Goal: Task Accomplishment & Management: Manage account settings

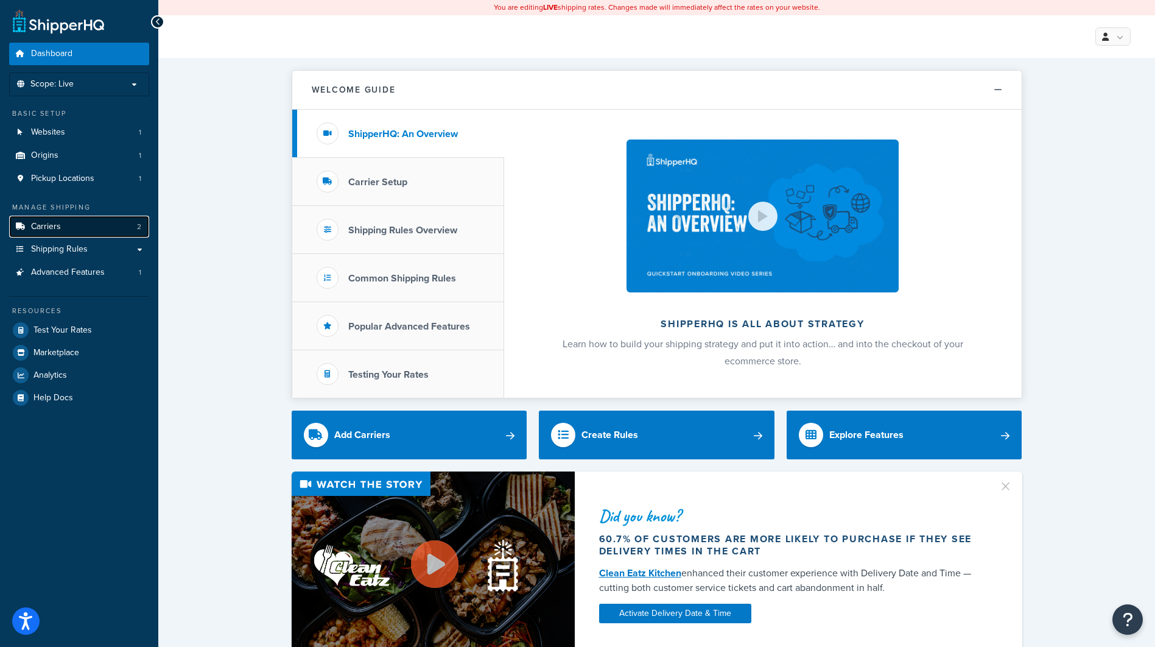
click at [83, 230] on link "Carriers 2" at bounding box center [79, 227] width 140 height 23
click at [81, 248] on span "Shipping Rules" at bounding box center [59, 249] width 57 height 10
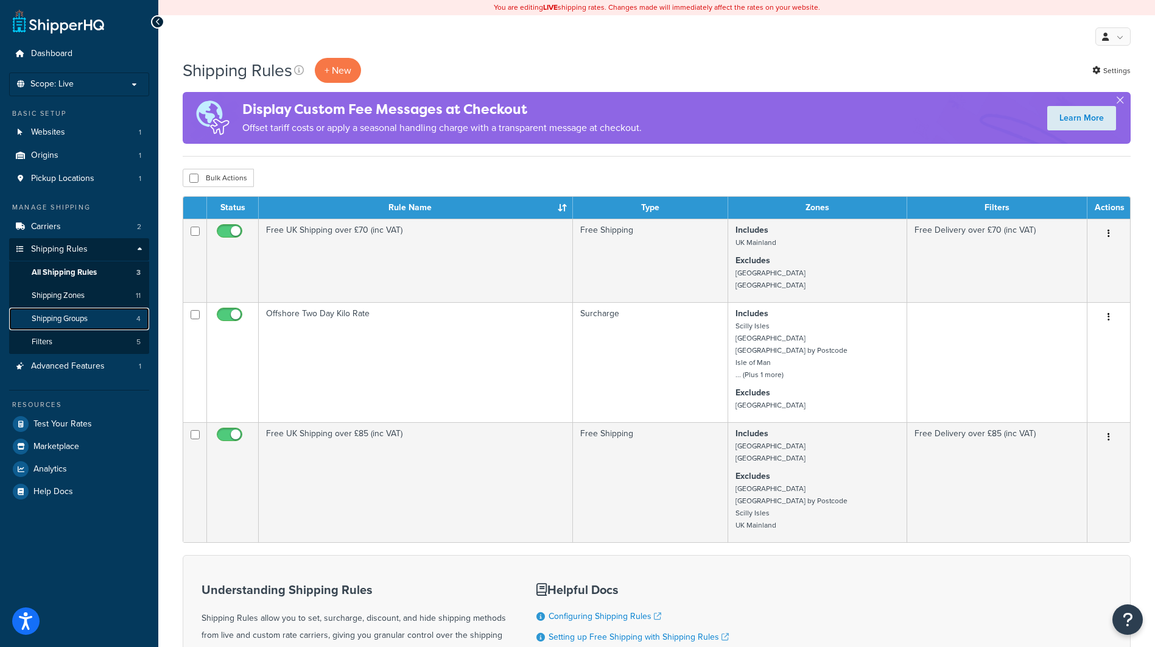
click at [87, 309] on link "Shipping Groups 4" at bounding box center [79, 319] width 140 height 23
click at [88, 296] on link "Shipping Zones 11" at bounding box center [79, 295] width 140 height 23
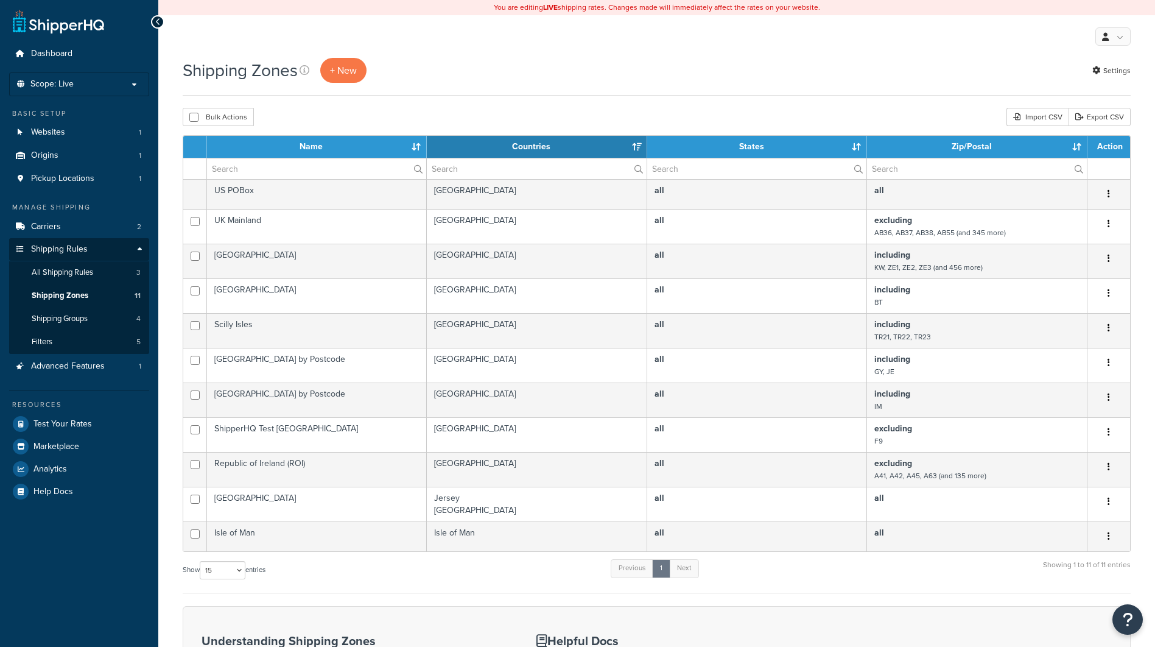
select select "15"
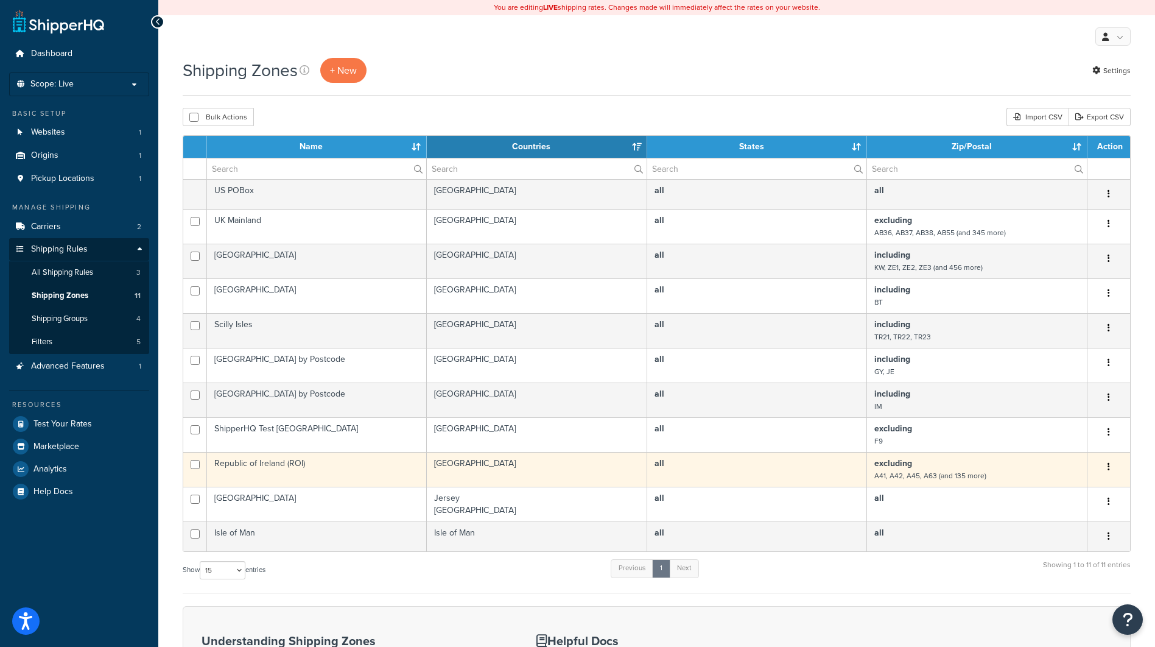
click at [1107, 464] on button "button" at bounding box center [1108, 466] width 17 height 19
click at [1047, 492] on link "Edit" at bounding box center [1060, 491] width 96 height 25
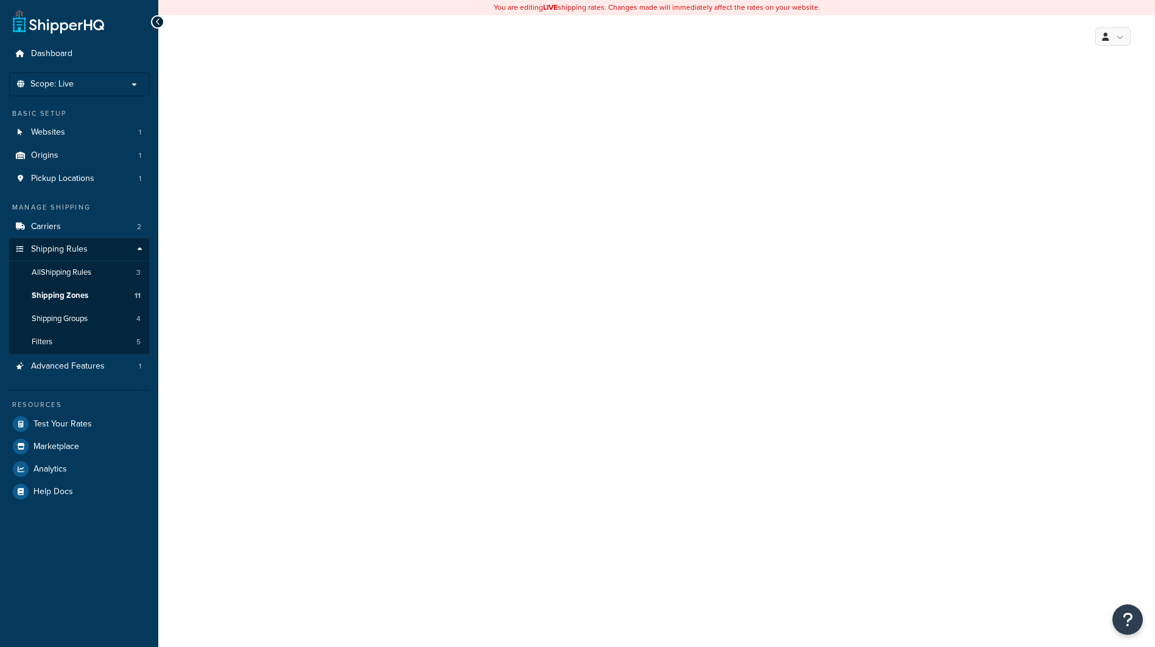
select select "excluding"
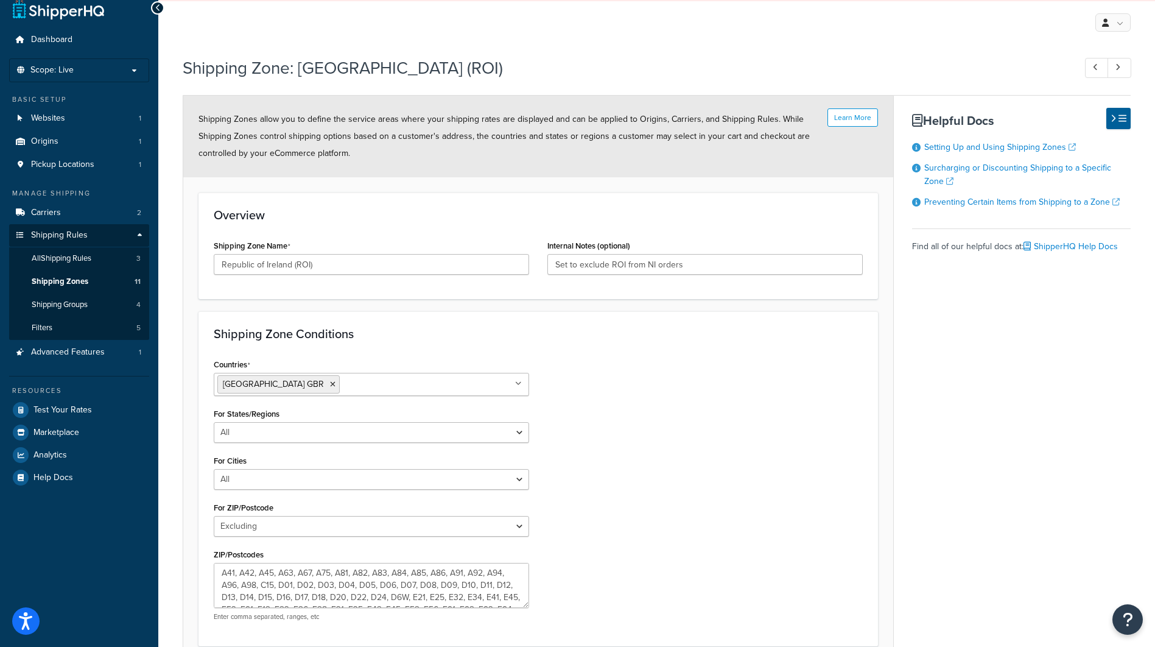
scroll to position [61, 0]
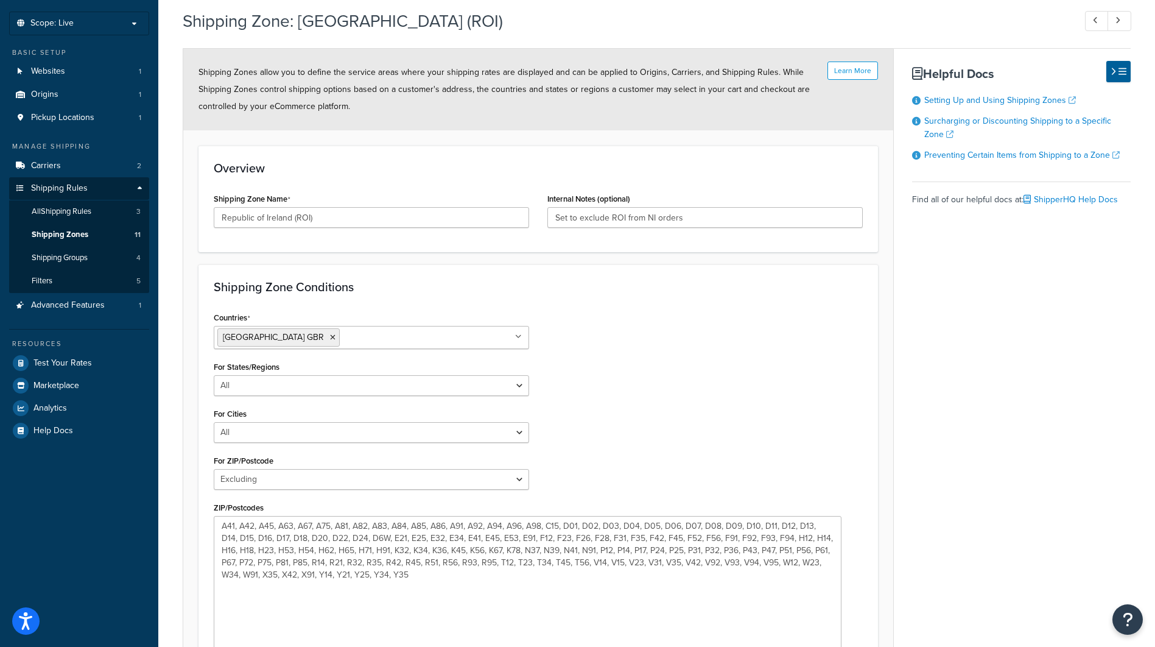
drag, startPoint x: 529, startPoint y: 560, endPoint x: 844, endPoint y: 667, distance: 333.2
click at [844, 646] on html "Accessibility Screen-Reader Guide, Feedback, and Issue Reporting | New window S…" at bounding box center [577, 378] width 1155 height 879
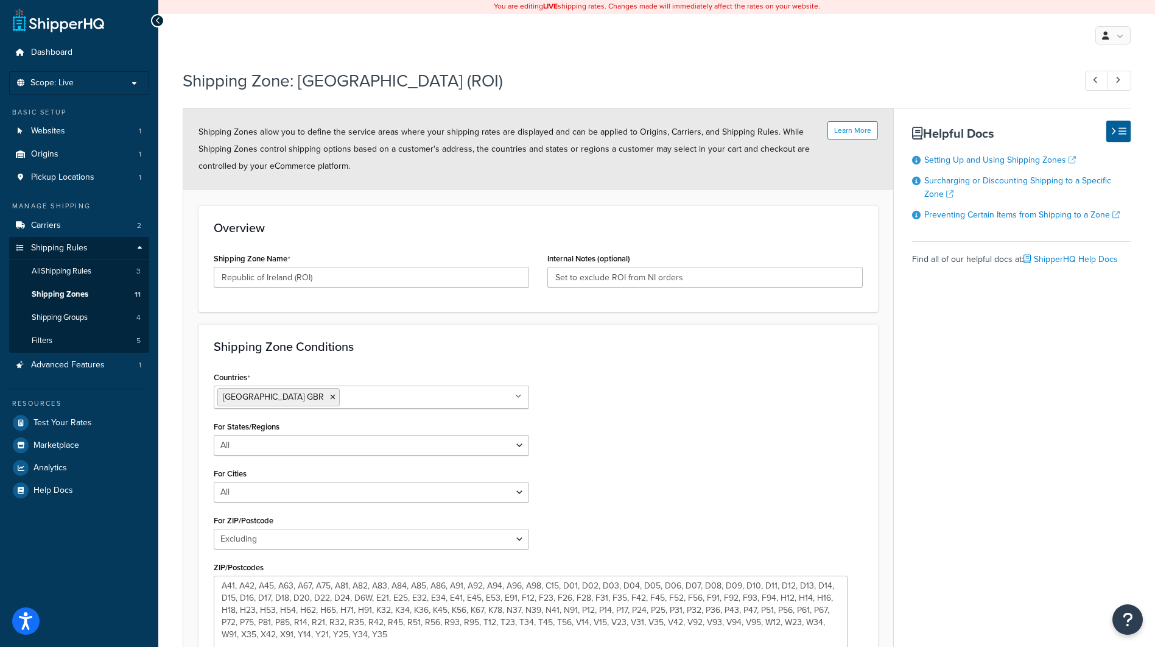
scroll to position [0, 0]
click at [116, 297] on link "Shipping Zones 11" at bounding box center [79, 295] width 140 height 23
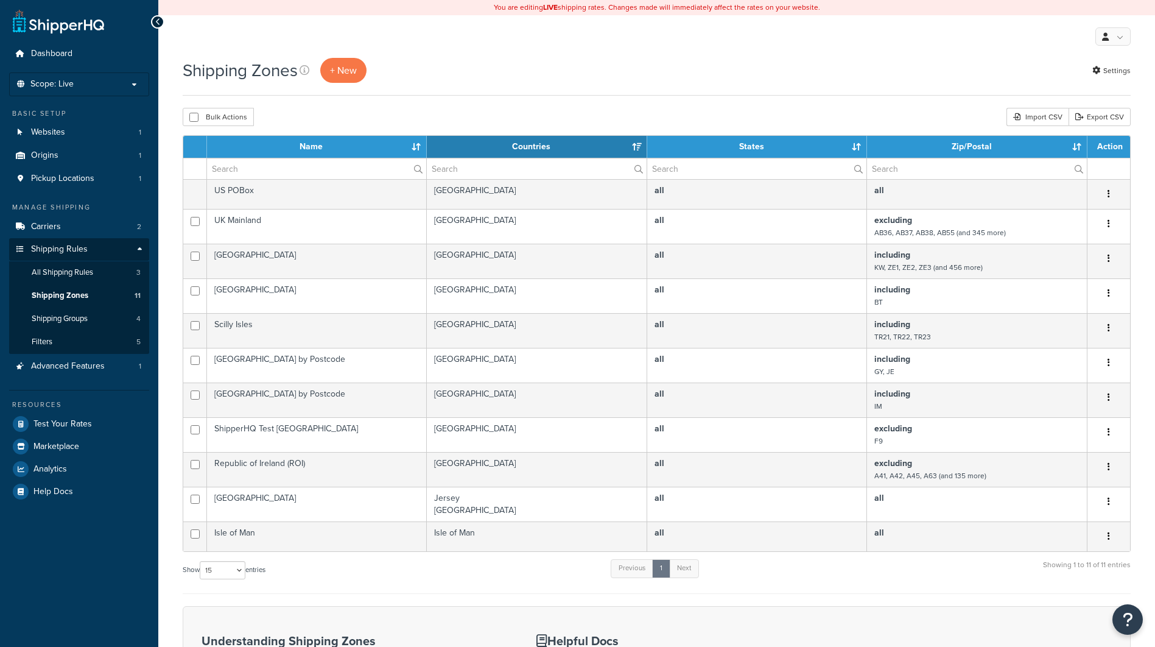
select select "15"
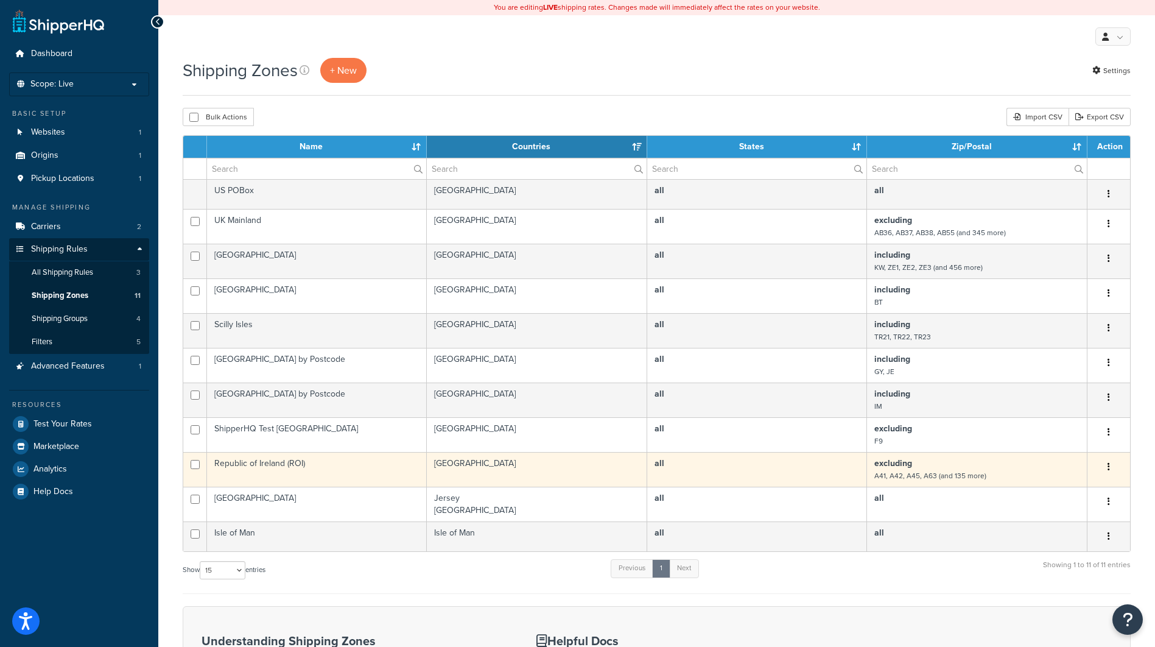
click at [1111, 468] on button "button" at bounding box center [1108, 466] width 17 height 19
click at [1078, 490] on link "Edit" at bounding box center [1060, 491] width 96 height 25
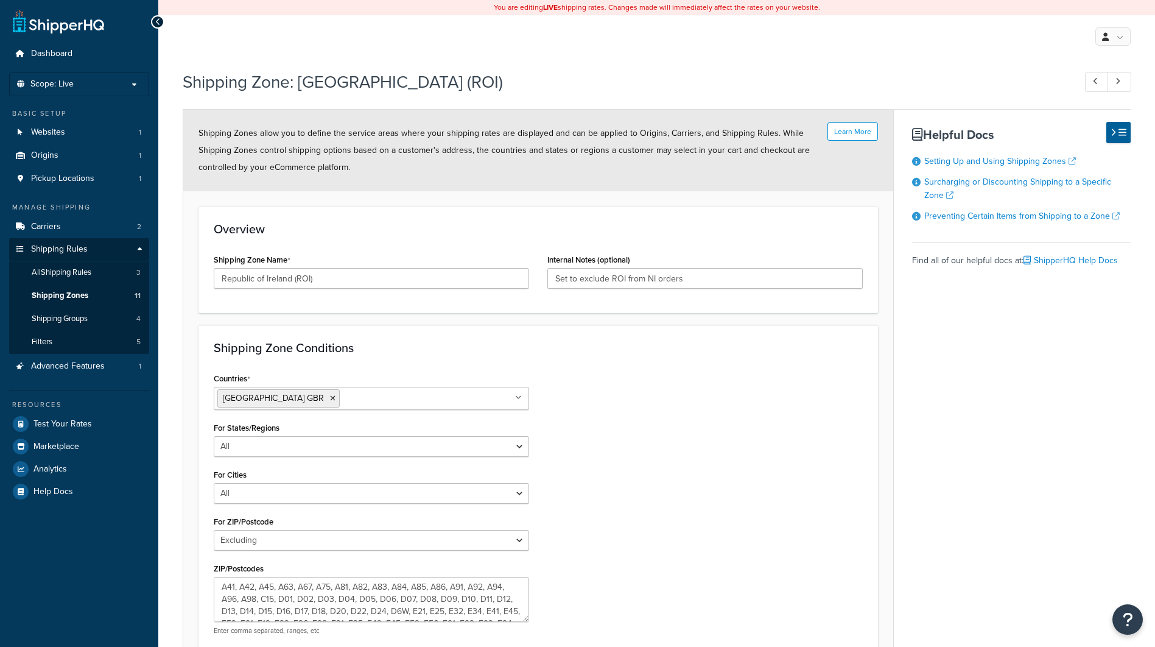
select select "excluding"
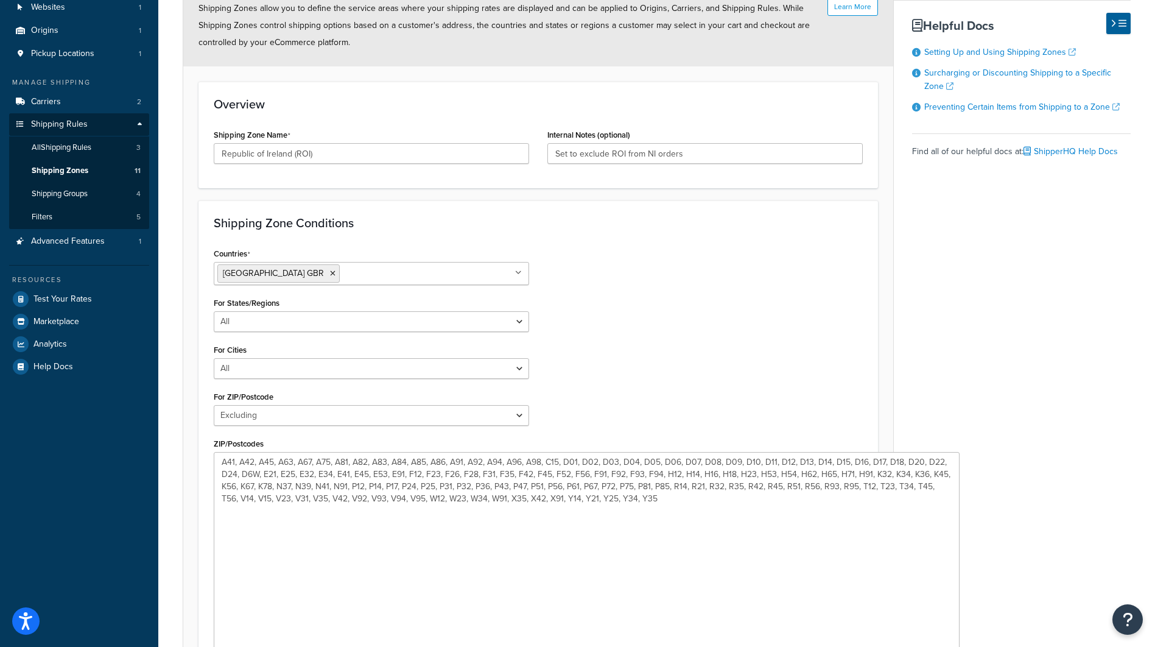
drag, startPoint x: 527, startPoint y: 492, endPoint x: 971, endPoint y: 634, distance: 466.6
click at [959, 646] on html "Press Alt+1 for screen-reader mode, Alt+0 to cancel Accessibility Screen-Reader…" at bounding box center [577, 340] width 1155 height 930
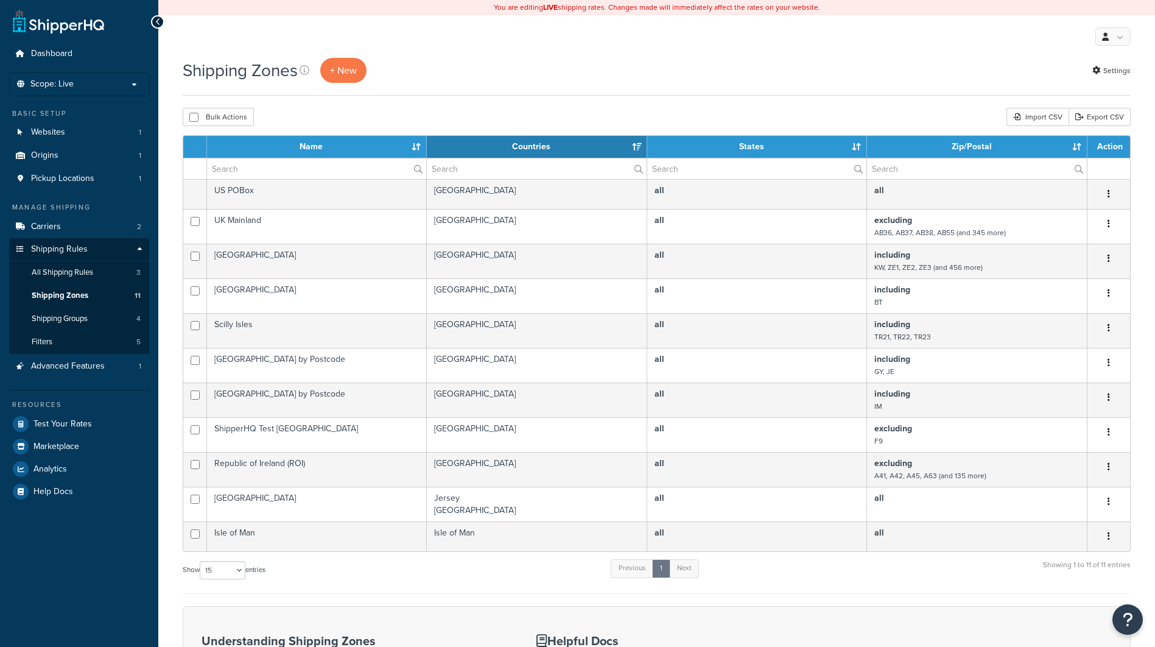
select select "15"
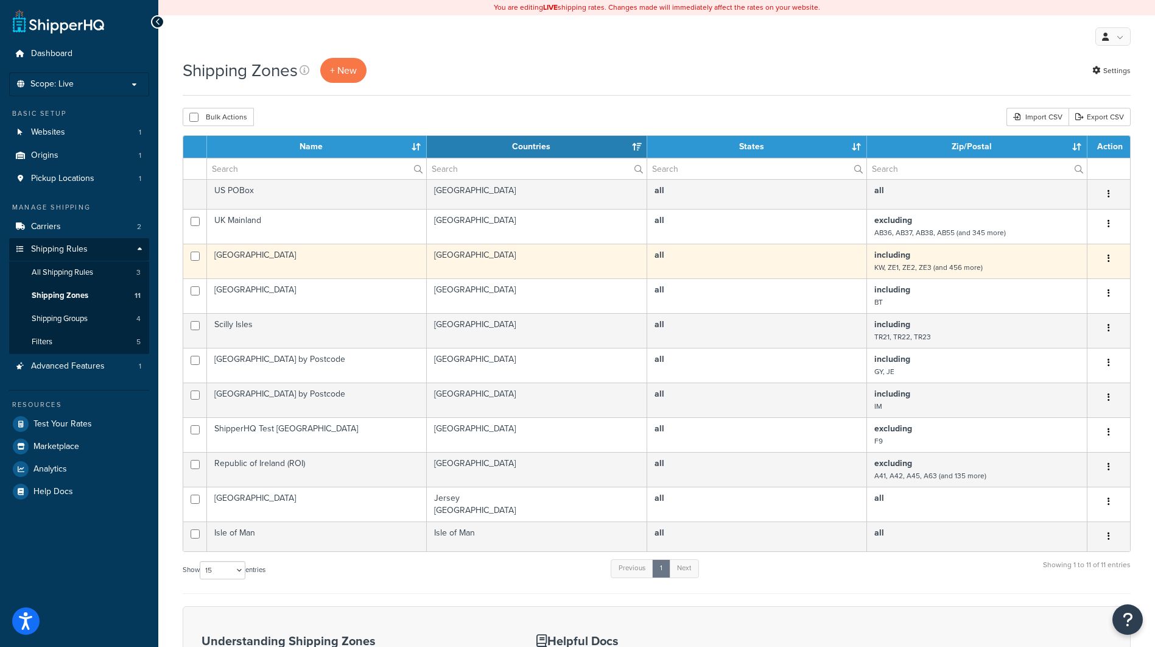
click at [1101, 257] on button "button" at bounding box center [1108, 258] width 17 height 19
click at [1057, 286] on link "Edit" at bounding box center [1060, 283] width 96 height 25
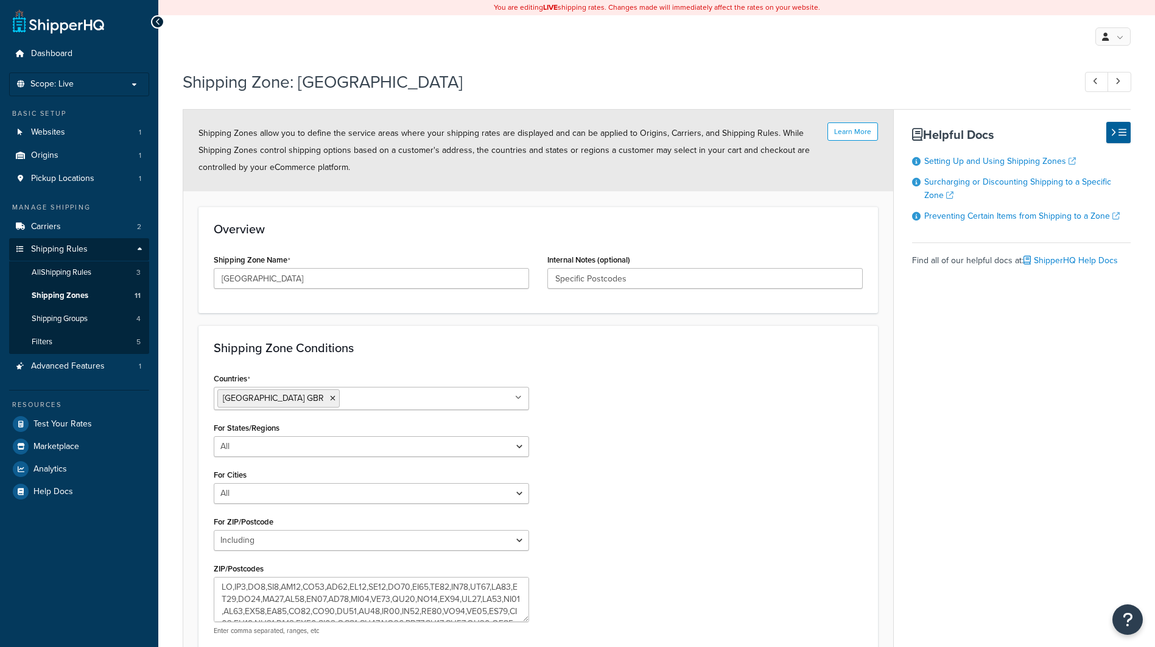
select select "including"
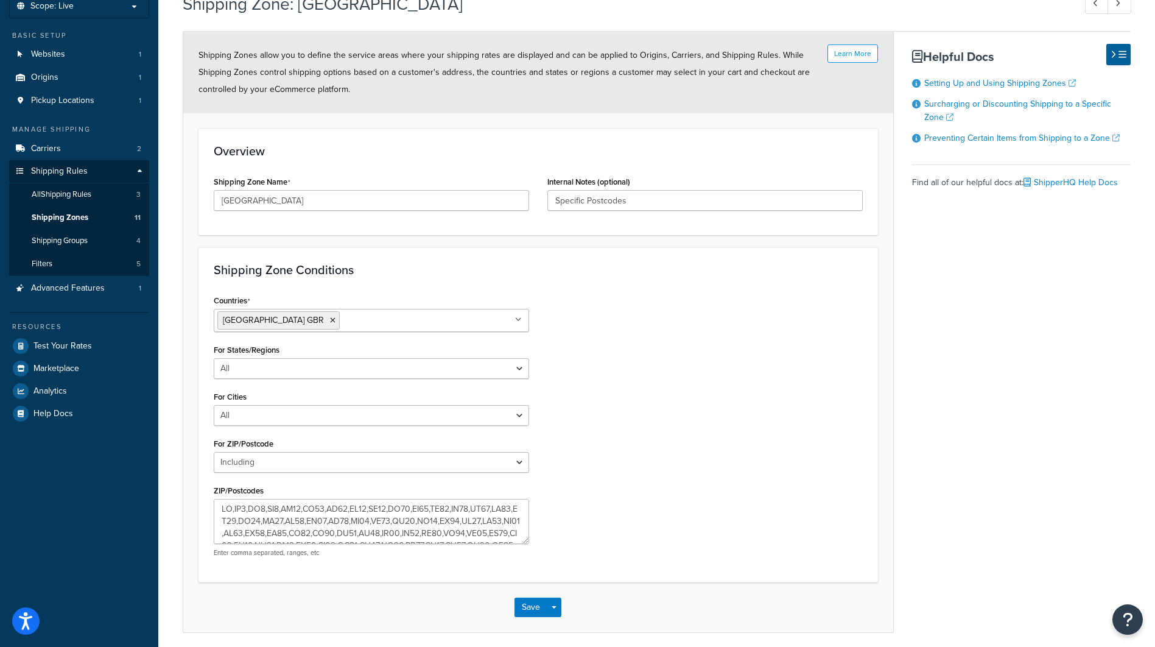
scroll to position [125, 0]
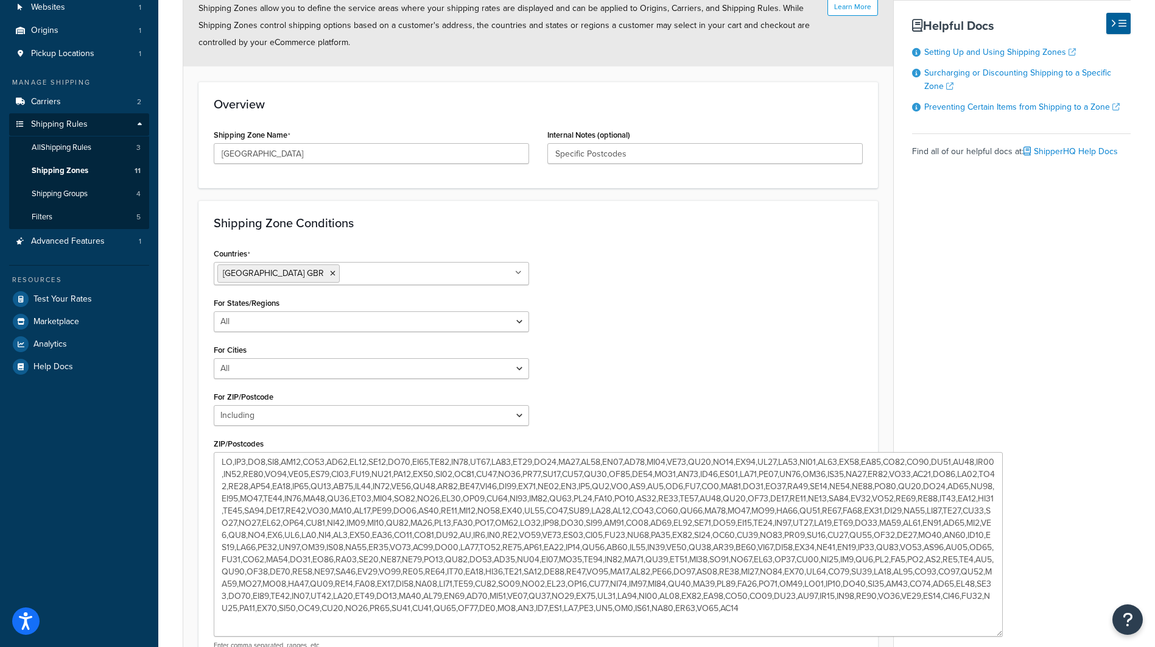
drag, startPoint x: 523, startPoint y: 495, endPoint x: 1007, endPoint y: 600, distance: 494.9
click at [999, 635] on textarea "ZIP/Postcodes" at bounding box center [608, 544] width 789 height 185
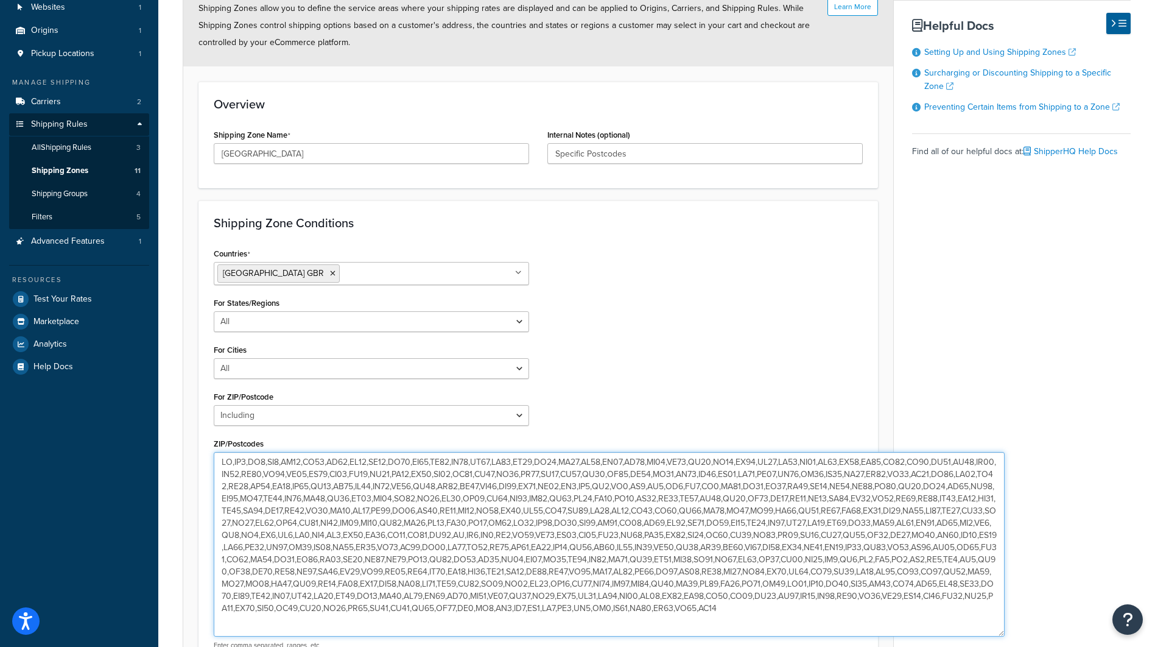
click at [716, 502] on textarea "ZIP/Postcodes" at bounding box center [609, 544] width 791 height 185
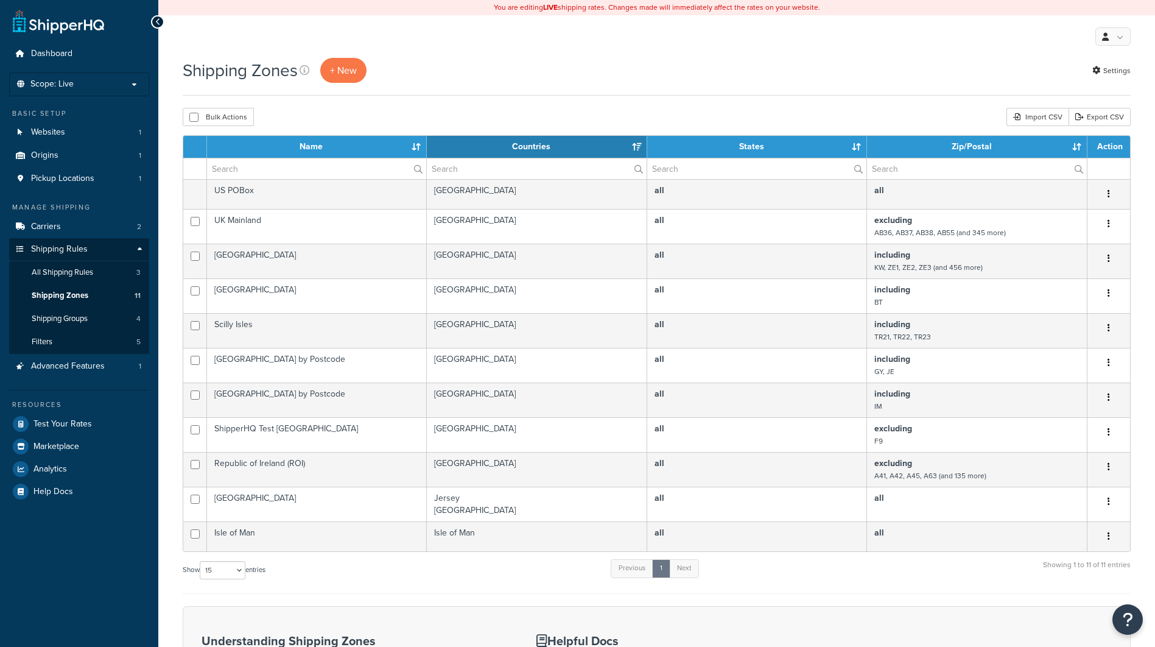
select select "15"
click at [95, 136] on link "Websites 1" at bounding box center [79, 132] width 140 height 23
click at [96, 147] on link "Origins 1" at bounding box center [79, 155] width 140 height 23
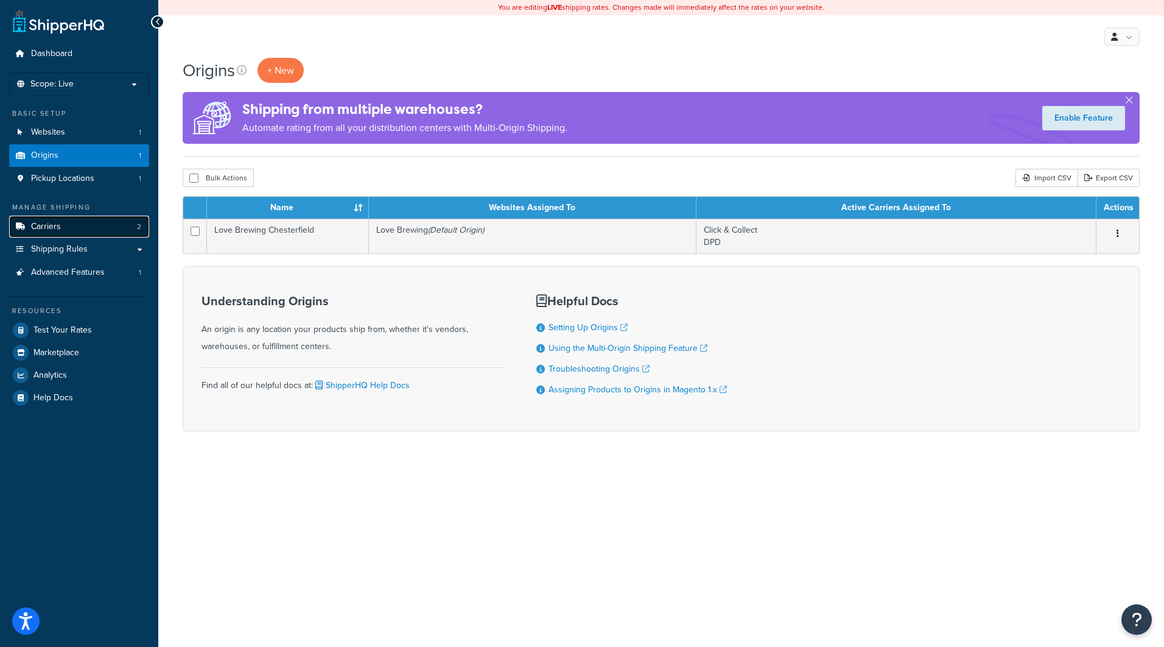
click at [106, 223] on link "Carriers 2" at bounding box center [79, 227] width 140 height 23
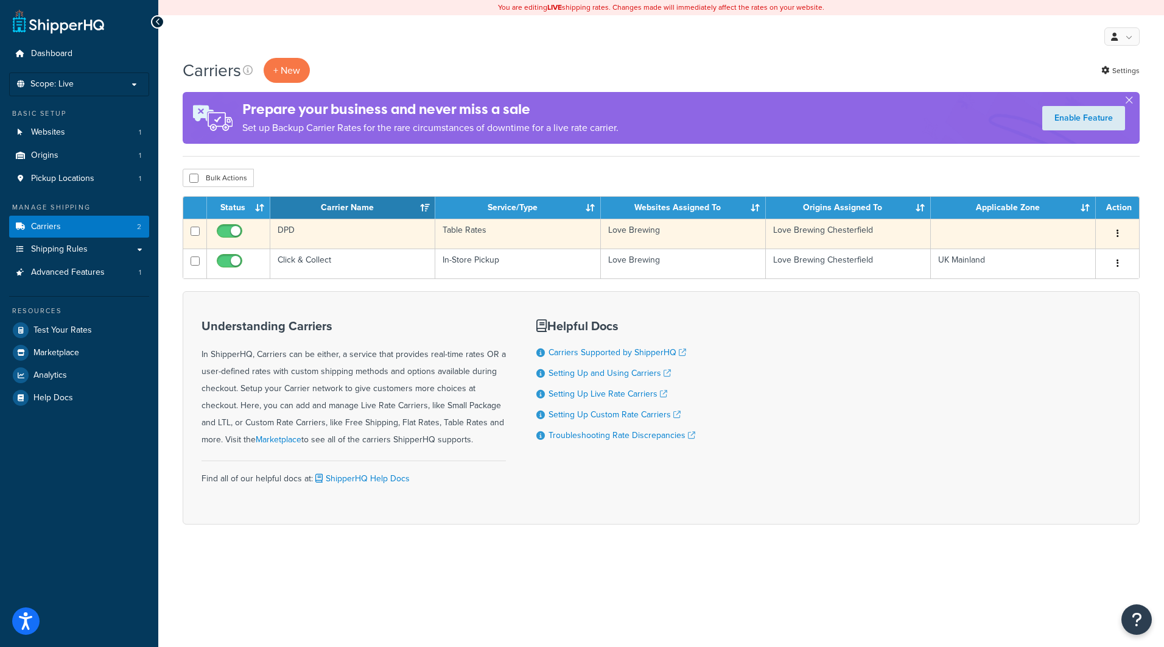
click at [1115, 236] on button "button" at bounding box center [1118, 233] width 17 height 19
click at [1066, 259] on link "Edit" at bounding box center [1068, 258] width 96 height 25
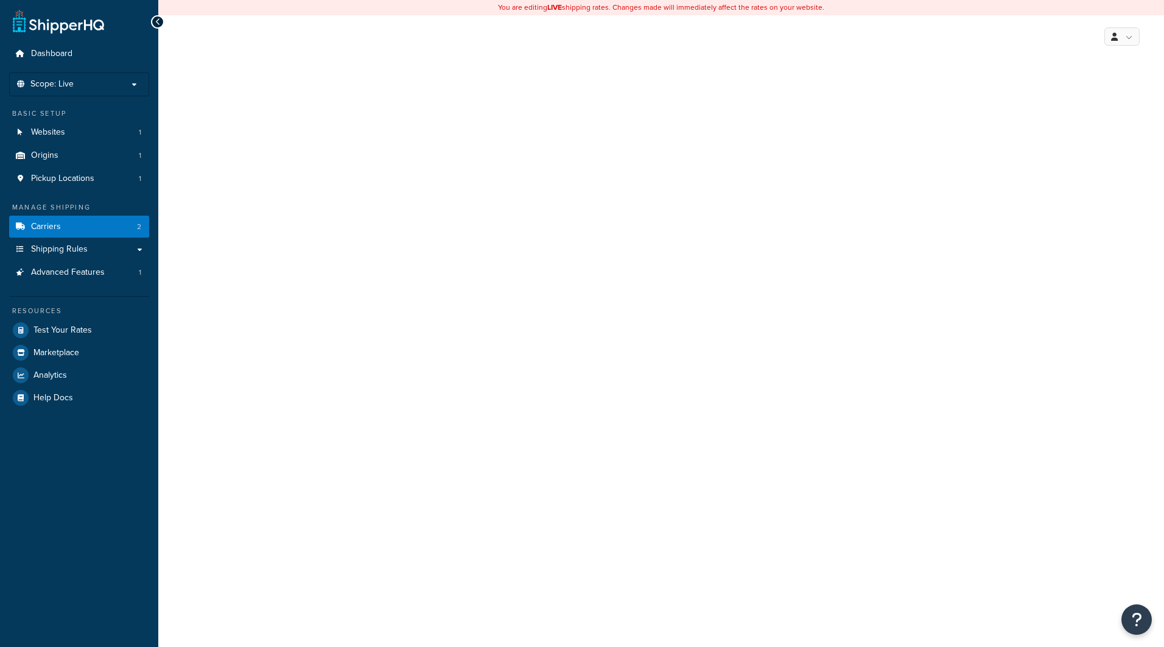
select select "25"
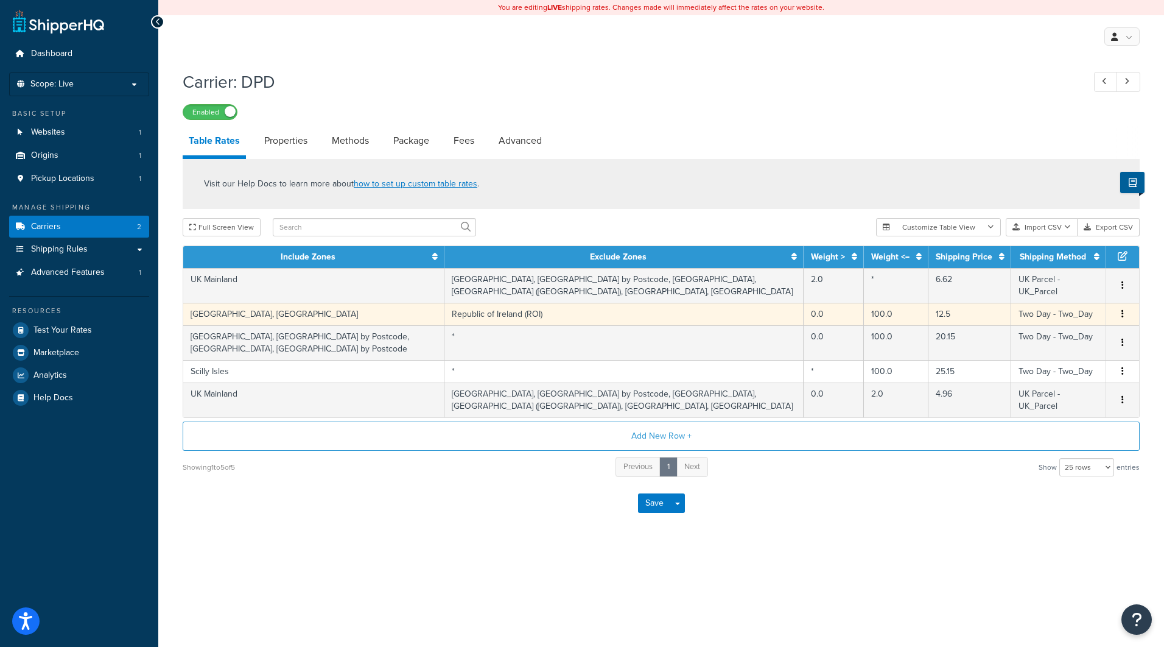
click at [1125, 318] on button "button" at bounding box center [1123, 314] width 10 height 13
click at [1052, 296] on div "Edit" at bounding box center [1061, 291] width 86 height 25
select select "51884"
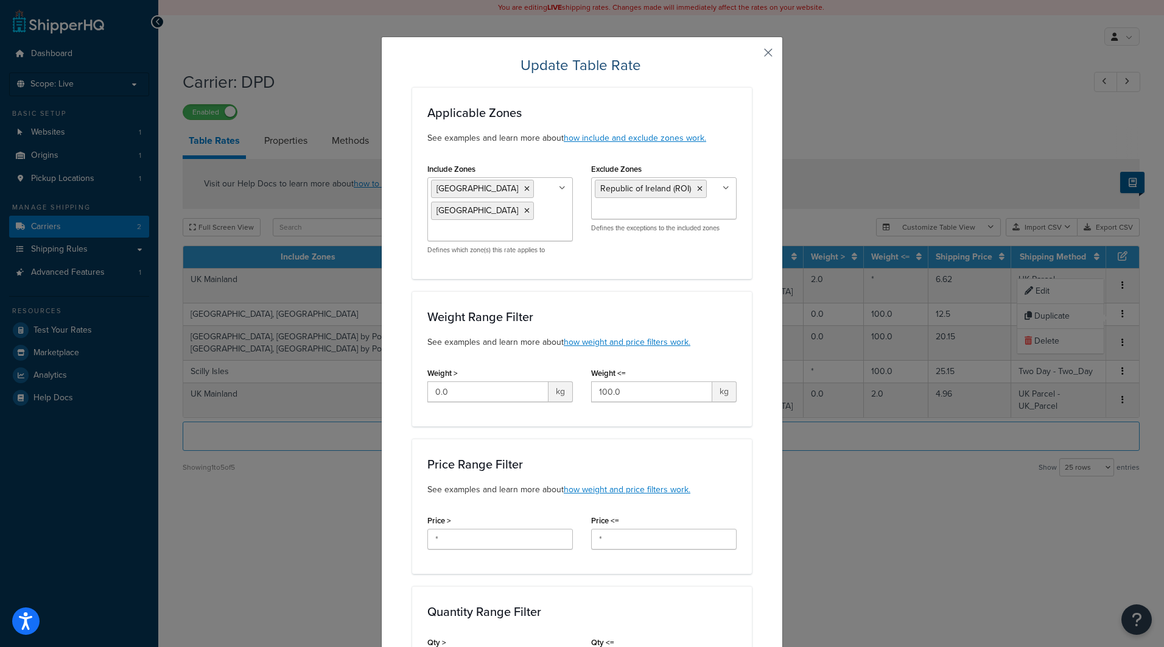
click at [752, 55] on button "button" at bounding box center [750, 56] width 3 height 3
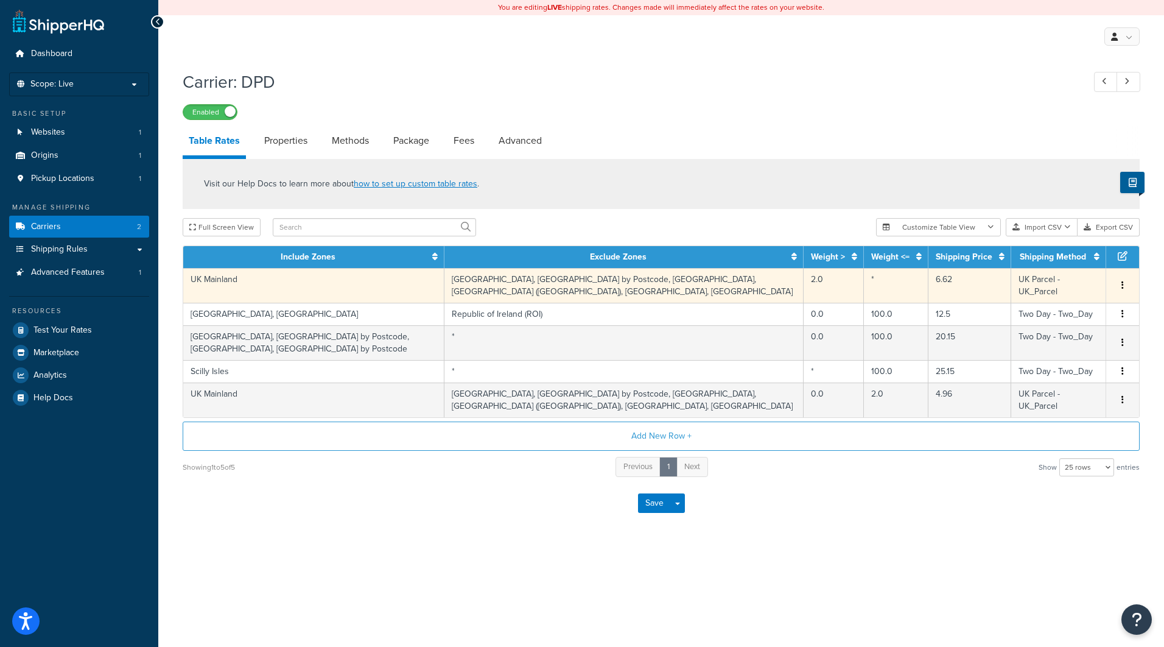
click at [1121, 289] on button "button" at bounding box center [1123, 285] width 10 height 13
click at [1068, 269] on div "Edit" at bounding box center [1061, 262] width 86 height 25
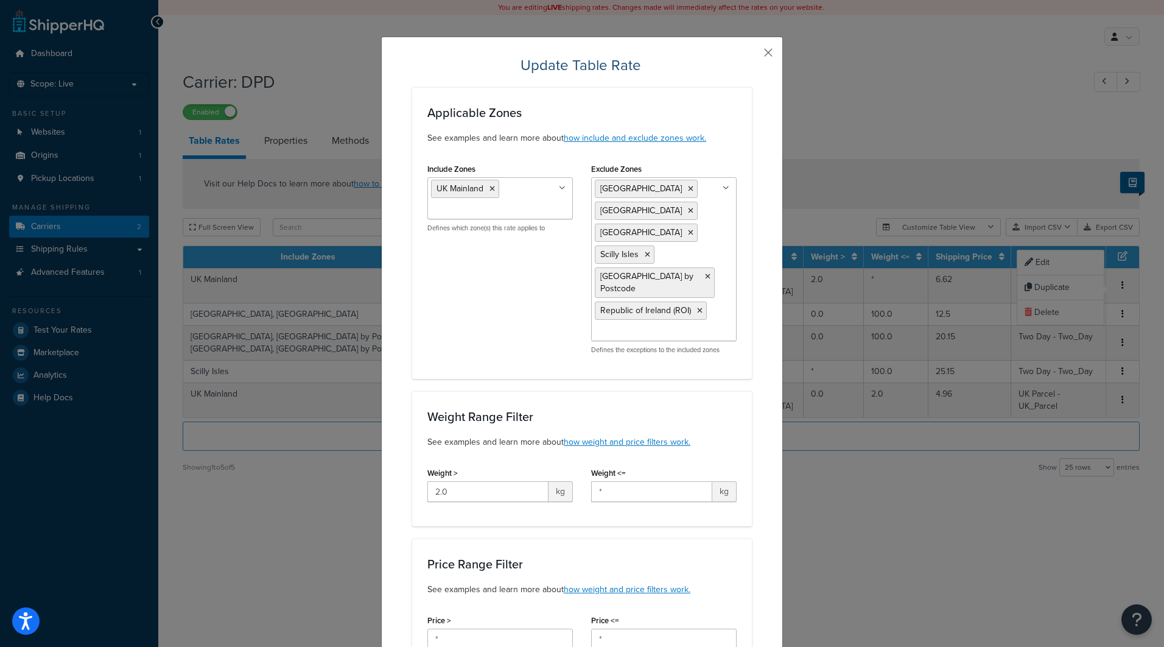
click at [752, 55] on button "button" at bounding box center [750, 56] width 3 height 3
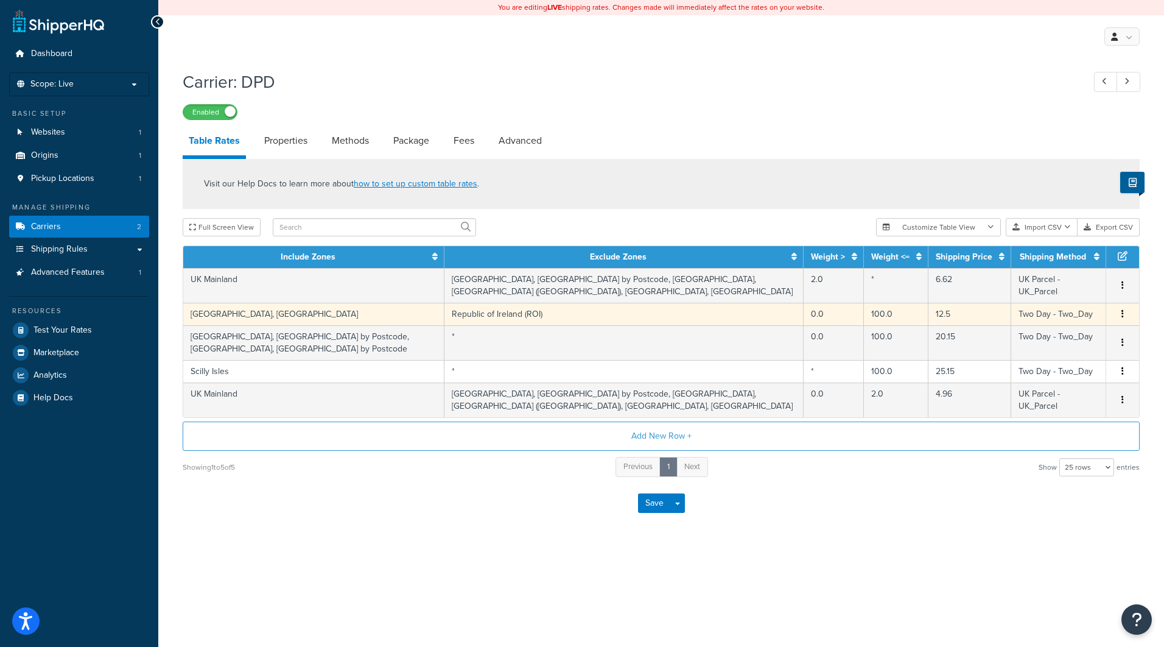
click at [1121, 312] on button "button" at bounding box center [1123, 314] width 10 height 13
click at [1054, 281] on div "Edit" at bounding box center [1061, 291] width 86 height 25
click at [1052, 289] on div "Visit our Help Docs to learn more about how to set up custom table rates . Full…" at bounding box center [662, 318] width 976 height 319
select select "51884"
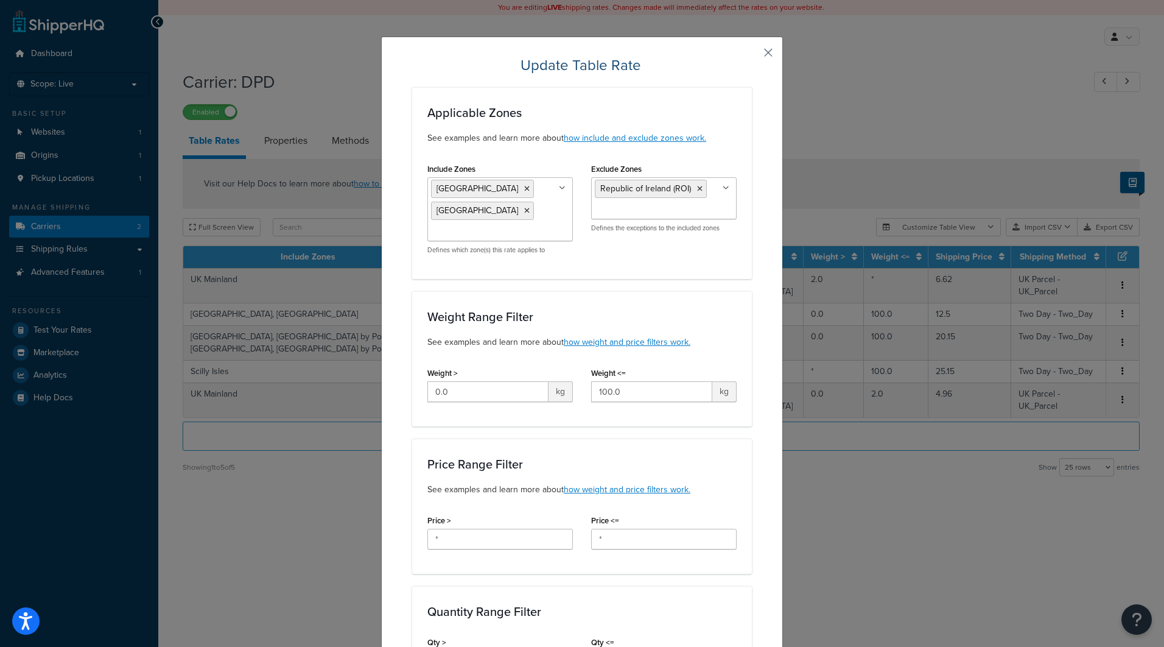
click at [752, 55] on button "button" at bounding box center [750, 56] width 3 height 3
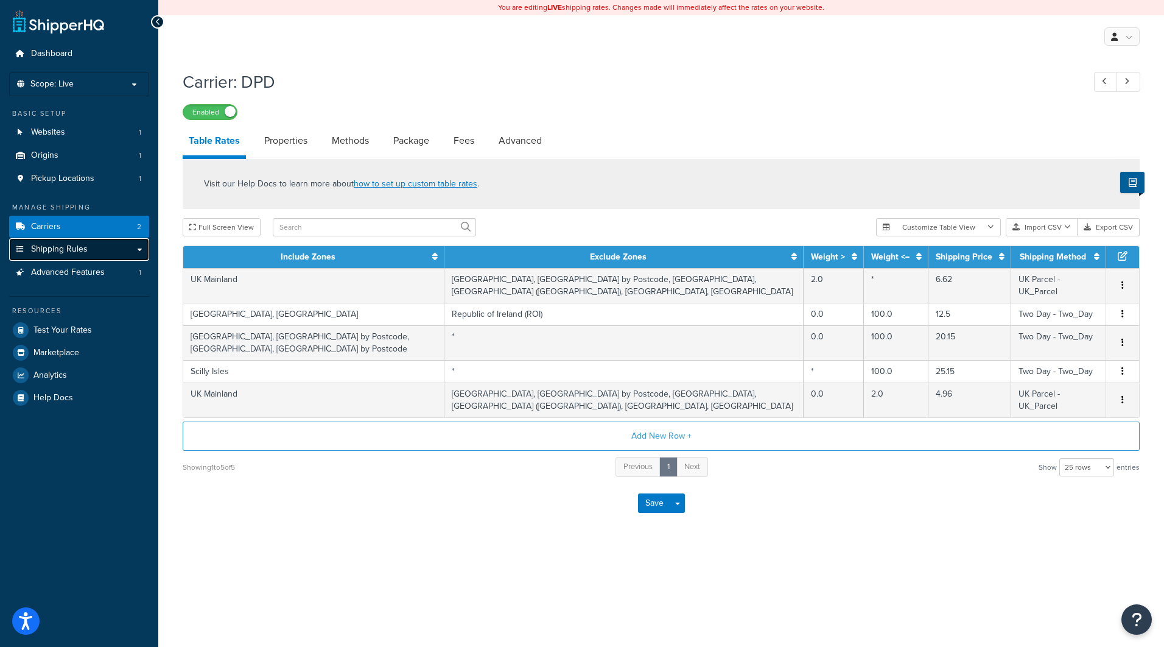
click at [79, 252] on span "Shipping Rules" at bounding box center [59, 249] width 57 height 10
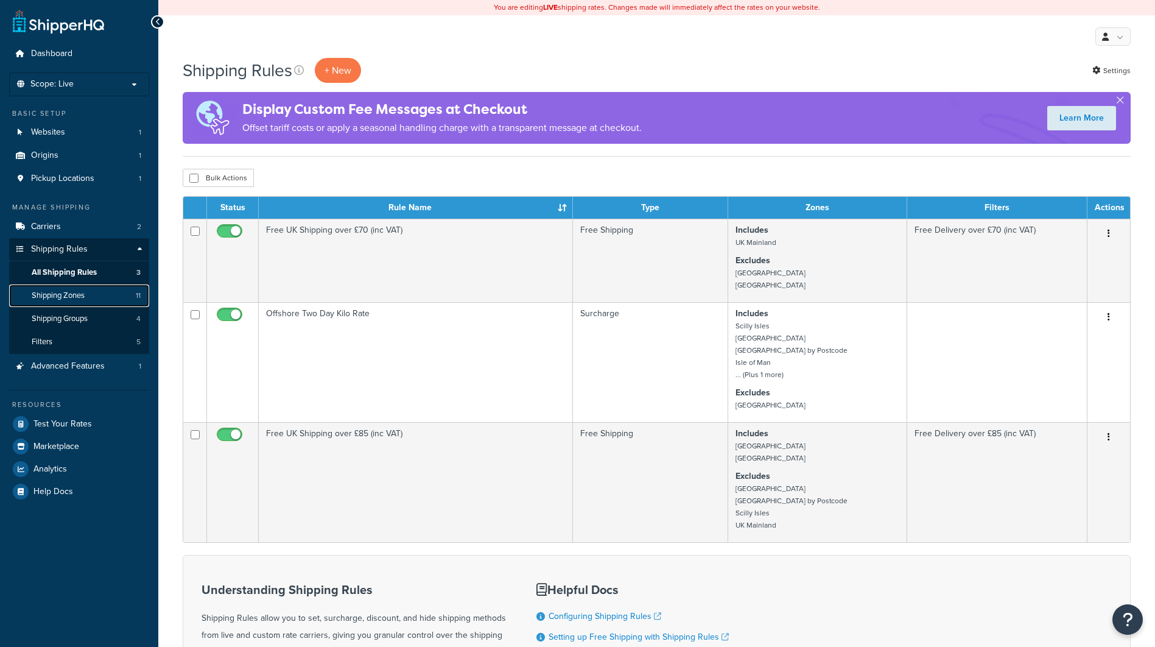
drag, startPoint x: 0, startPoint y: 0, endPoint x: 77, endPoint y: 300, distance: 309.3
click at [77, 300] on span "Shipping Zones" at bounding box center [58, 295] width 53 height 10
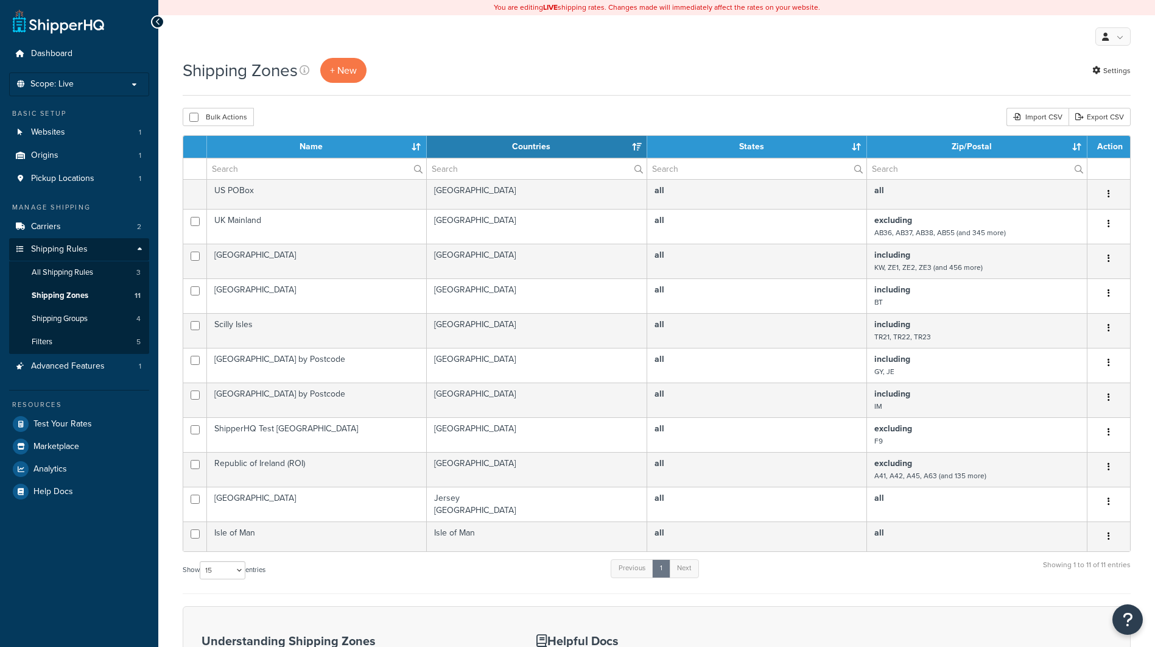
select select "15"
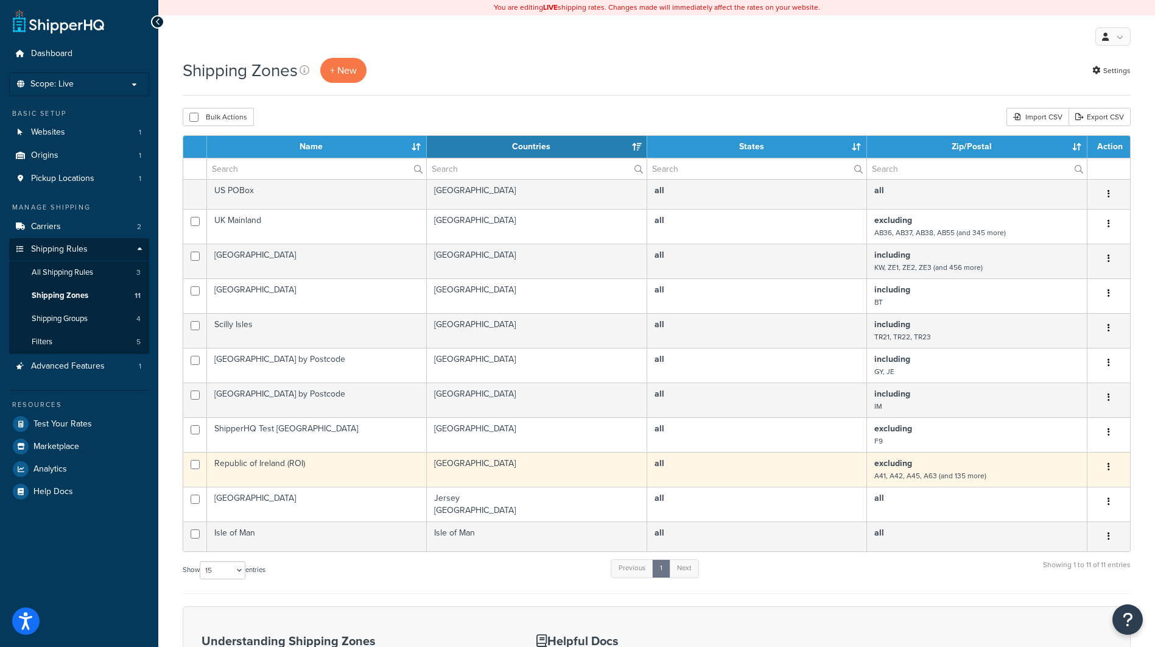
click at [1108, 468] on icon "button" at bounding box center [1109, 466] width 2 height 9
click at [1052, 497] on link "Edit" at bounding box center [1060, 491] width 96 height 25
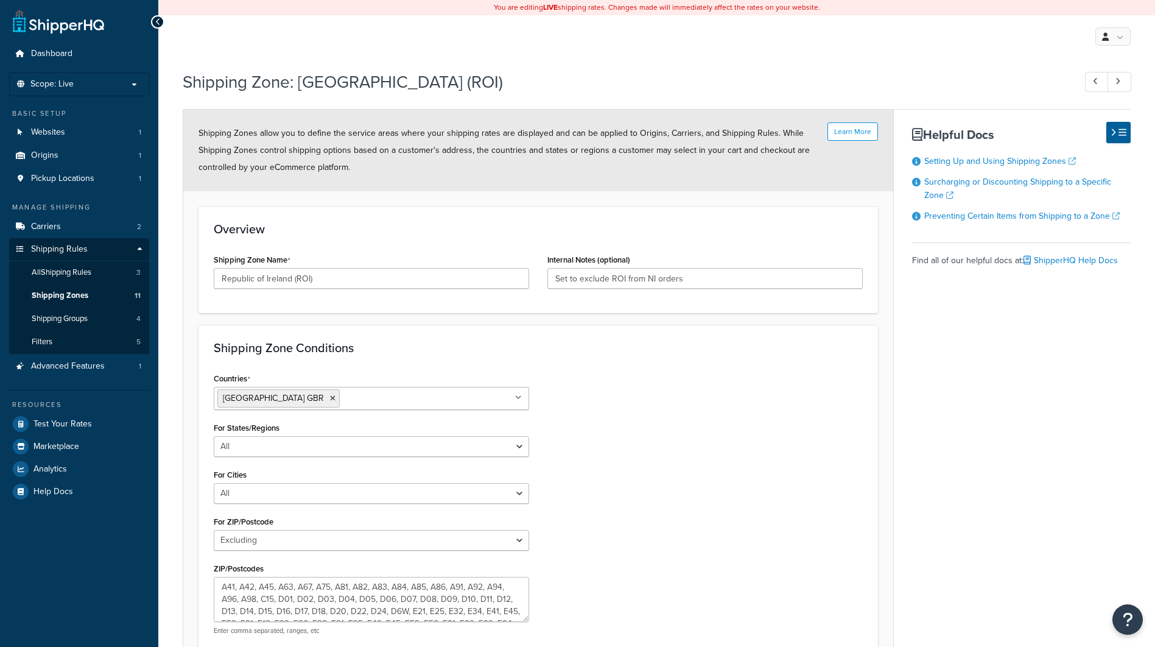
select select "excluding"
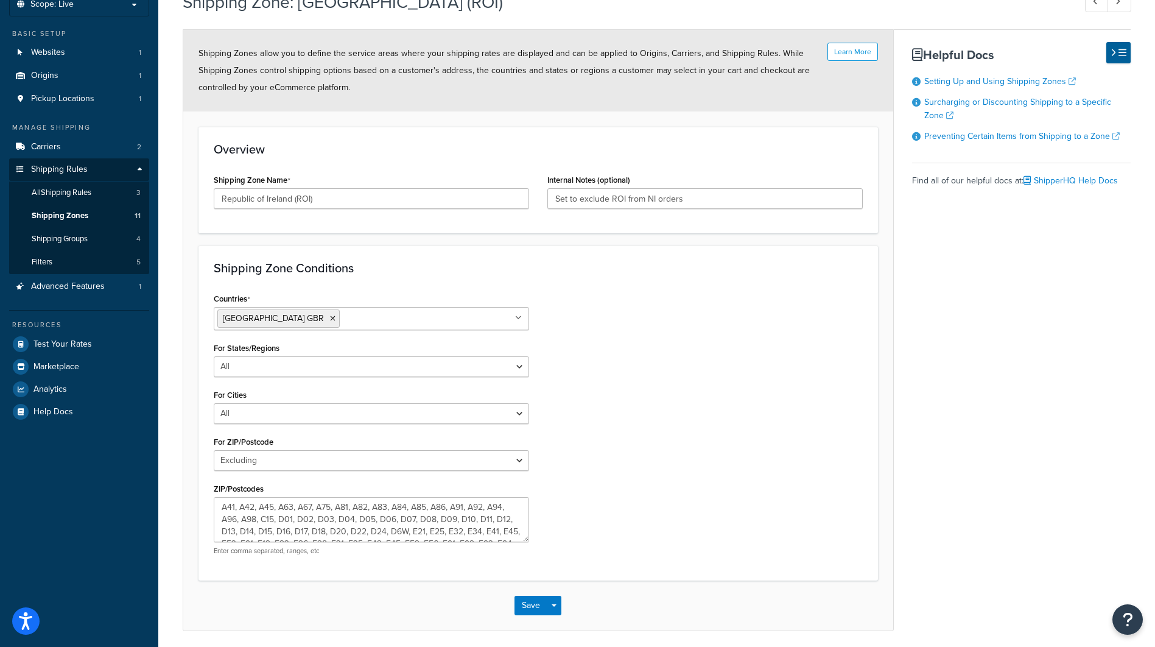
scroll to position [125, 0]
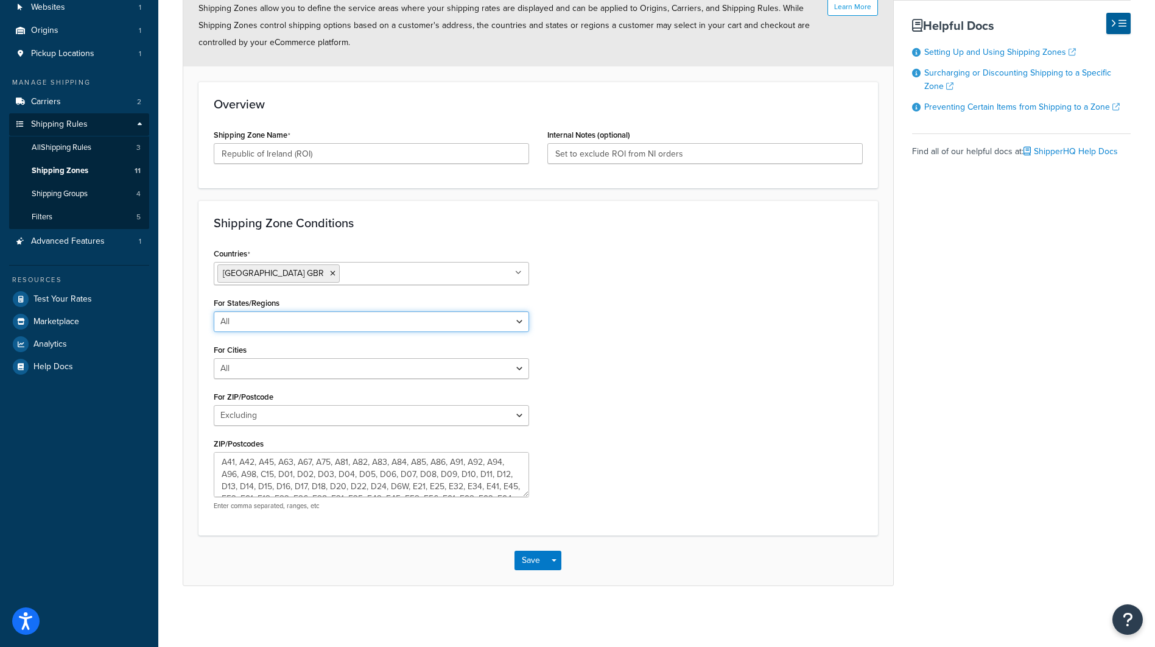
click at [516, 325] on select "All Including Excluding" at bounding box center [371, 321] width 315 height 21
click at [519, 369] on select "All Including Excluding" at bounding box center [371, 368] width 315 height 21
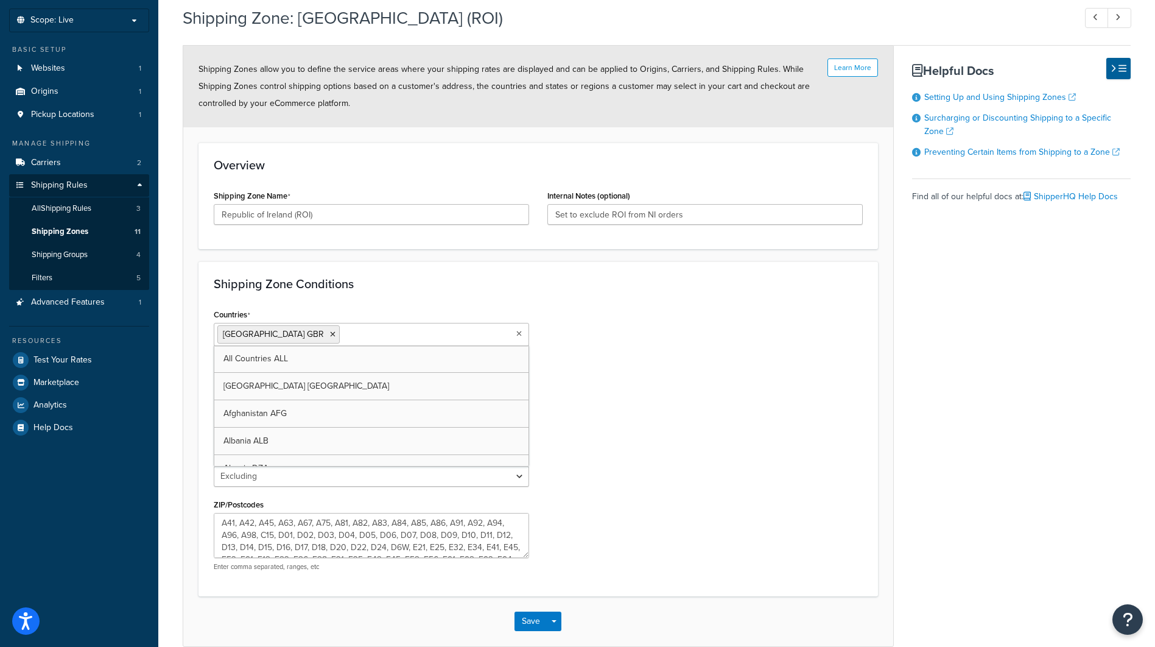
click at [517, 337] on icon at bounding box center [518, 333] width 5 height 7
click at [660, 474] on div "Countries United Kingdom GBR All Countries ALL United States USA Afghanistan AF…" at bounding box center [538, 443] width 667 height 275
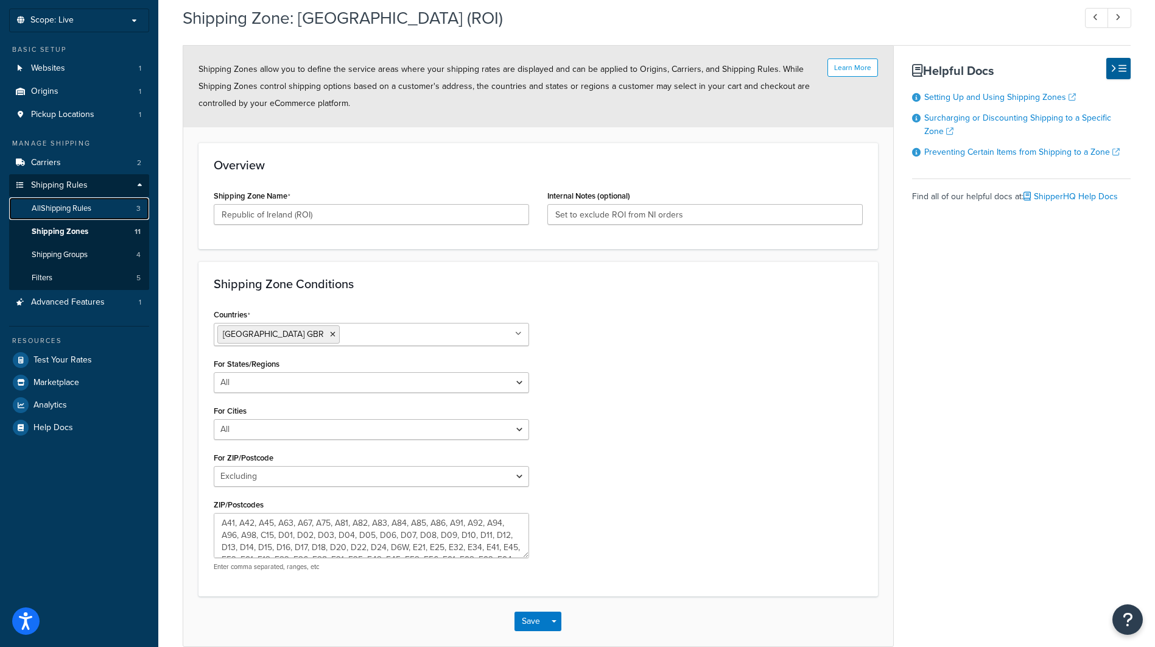
click at [92, 216] on link "All Shipping Rules 3" at bounding box center [79, 208] width 140 height 23
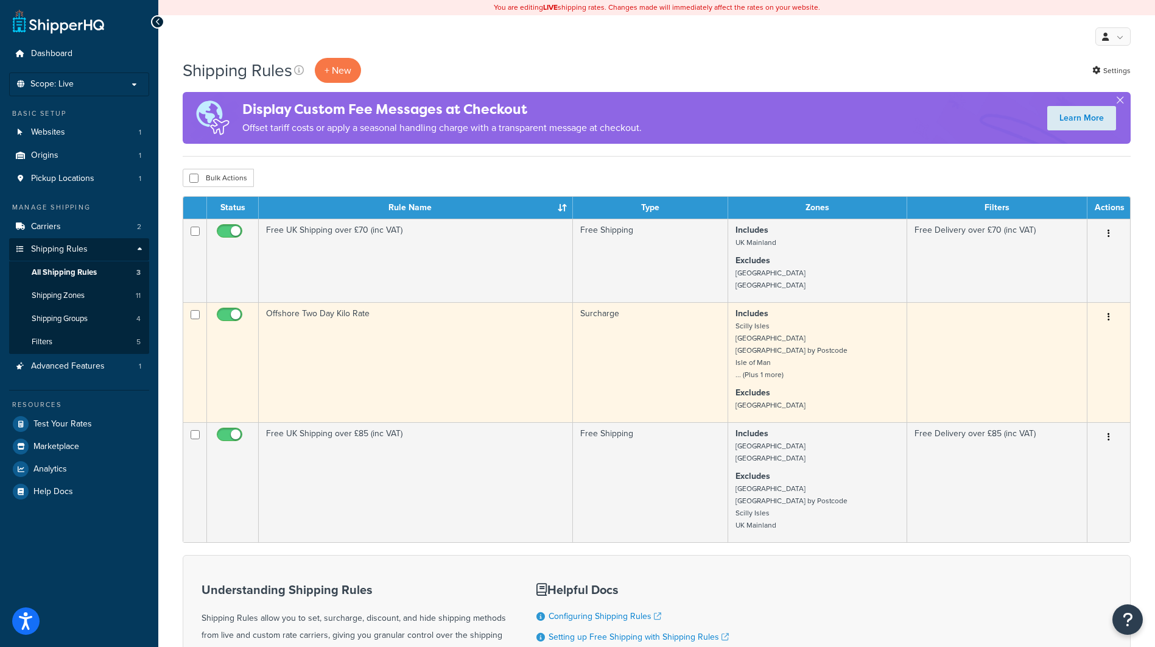
click at [775, 378] on small "[GEOGRAPHIC_DATA] [GEOGRAPHIC_DATA] [GEOGRAPHIC_DATA] by Postcode [GEOGRAPHIC_D…" at bounding box center [792, 350] width 112 height 60
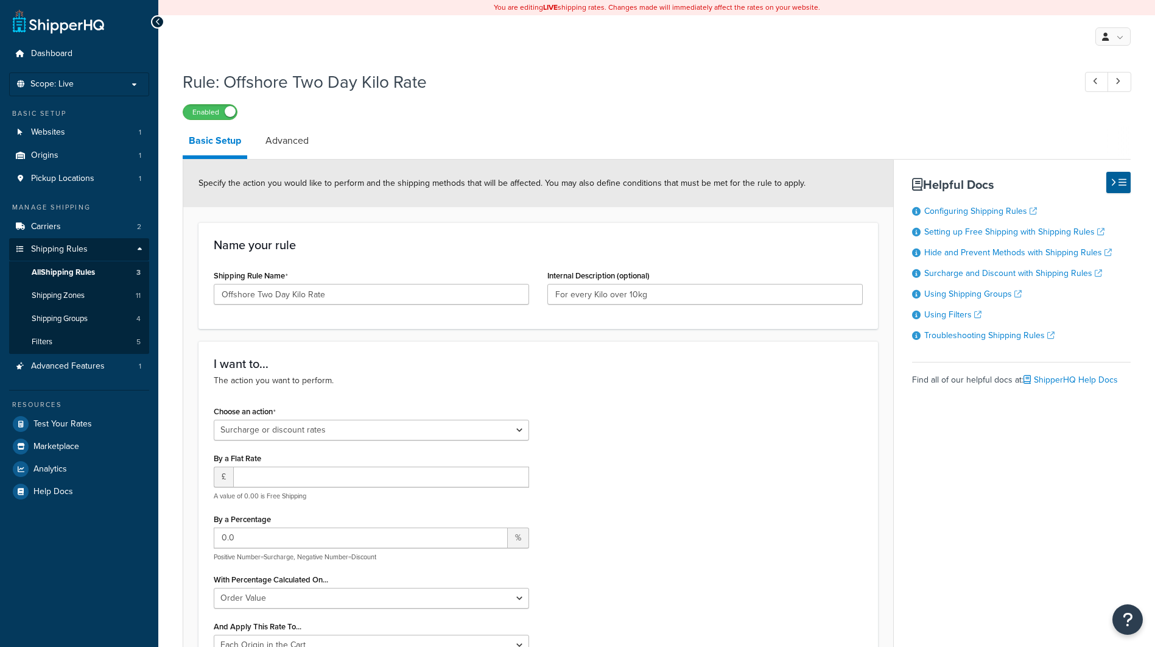
select select "SURCHARGE"
select select "ORDER"
select select "LOCATION"
click at [160, 23] on icon at bounding box center [157, 22] width 5 height 9
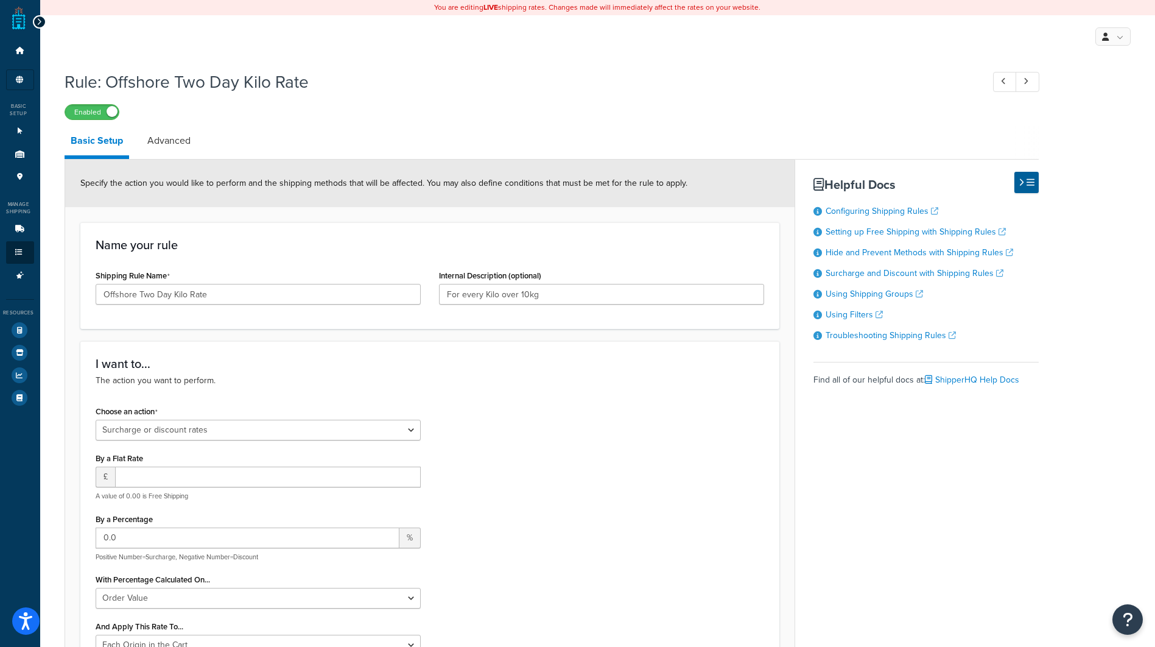
click at [37, 18] on icon at bounding box center [39, 22] width 5 height 9
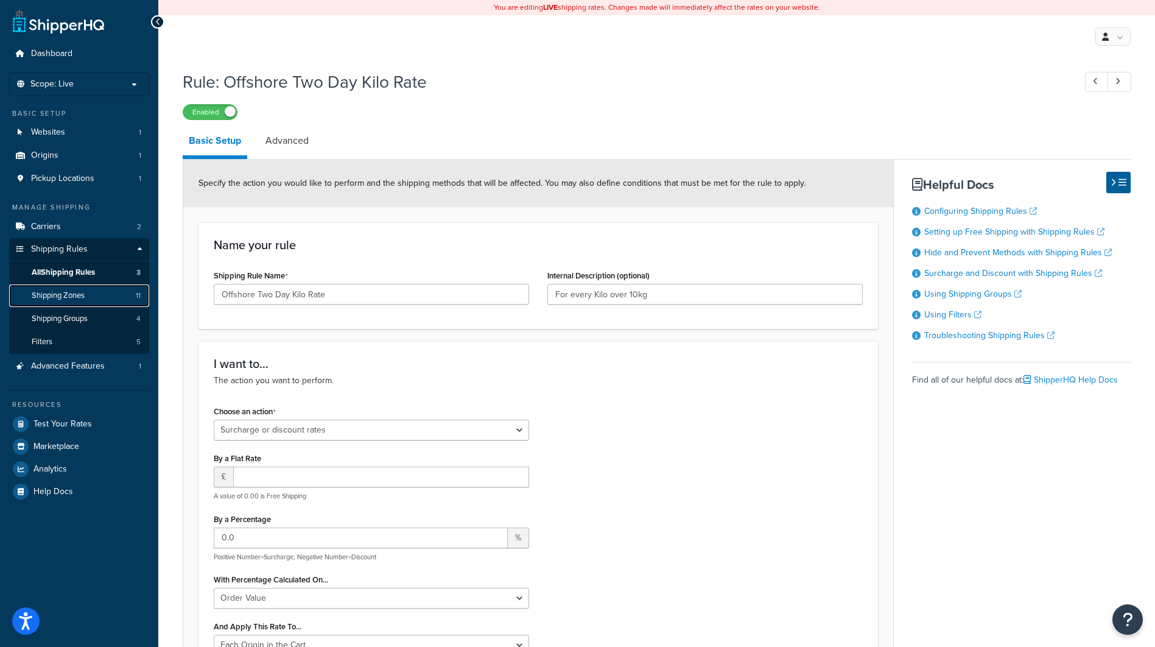
click at [61, 300] on span "Shipping Zones" at bounding box center [58, 295] width 53 height 10
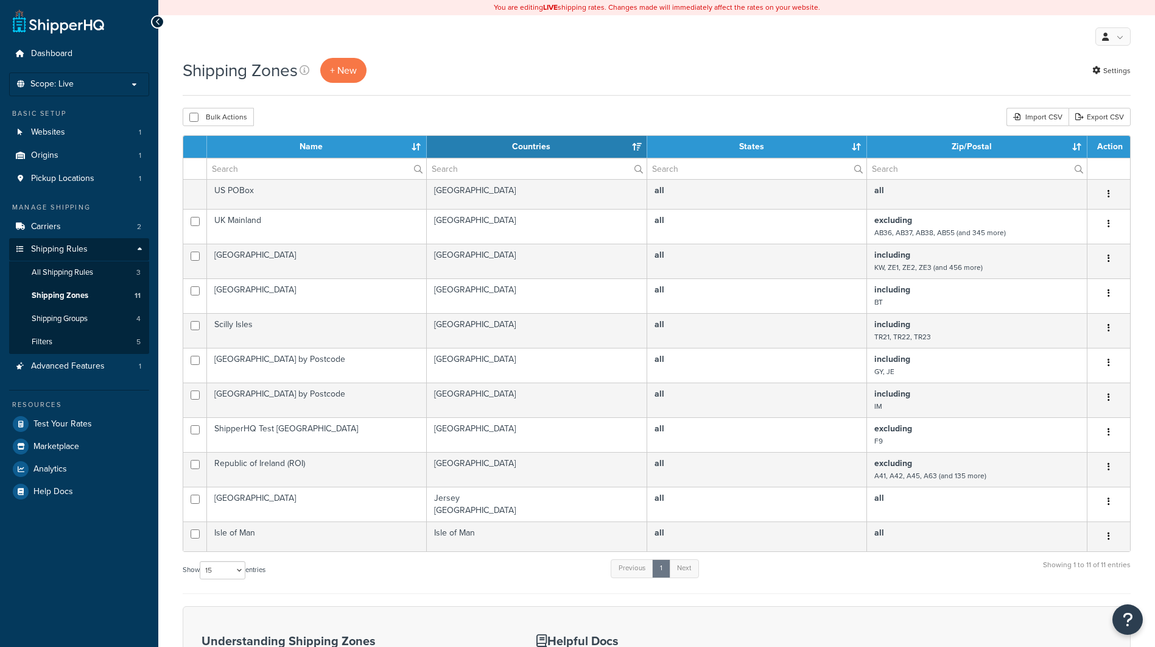
select select "15"
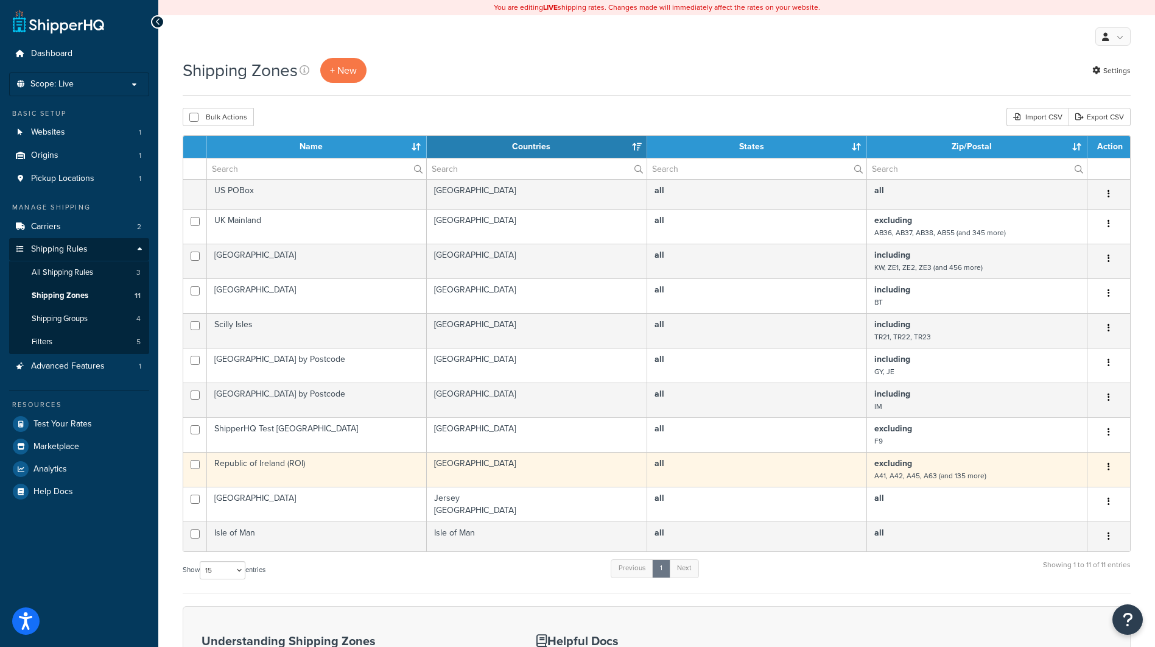
click at [202, 463] on td at bounding box center [195, 469] width 24 height 35
checkbox input "true"
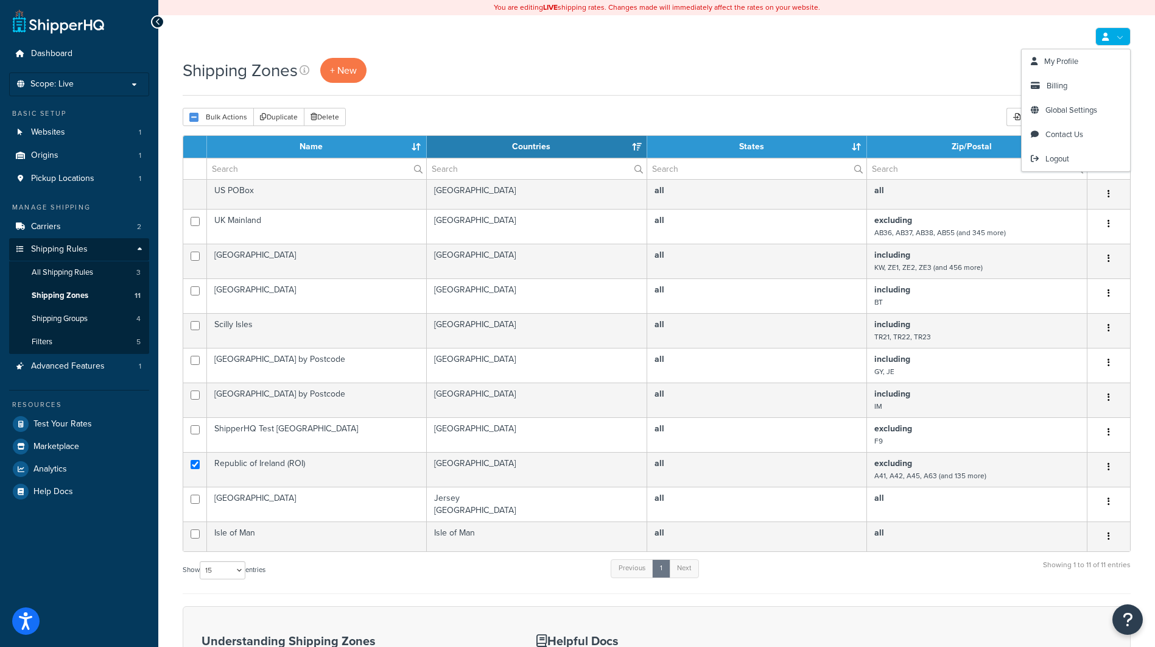
click at [900, 94] on div "Shipping Zones + New Settings" at bounding box center [657, 77] width 948 height 38
click at [1108, 72] on link "Settings" at bounding box center [1111, 70] width 38 height 17
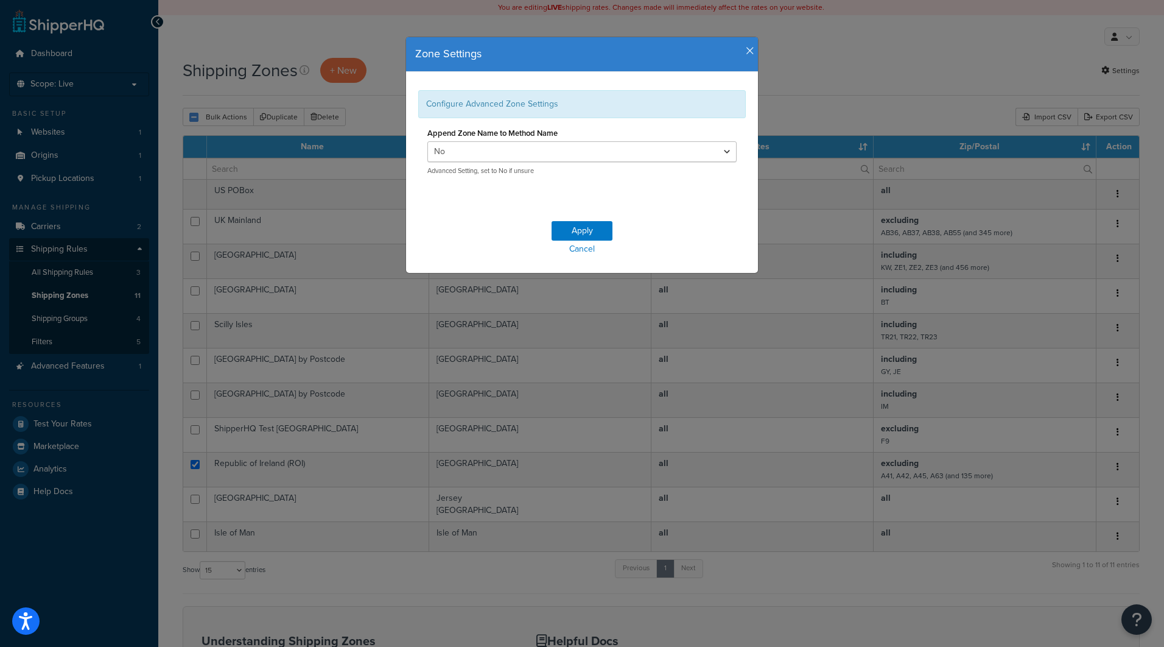
click at [746, 47] on icon "button" at bounding box center [750, 51] width 9 height 11
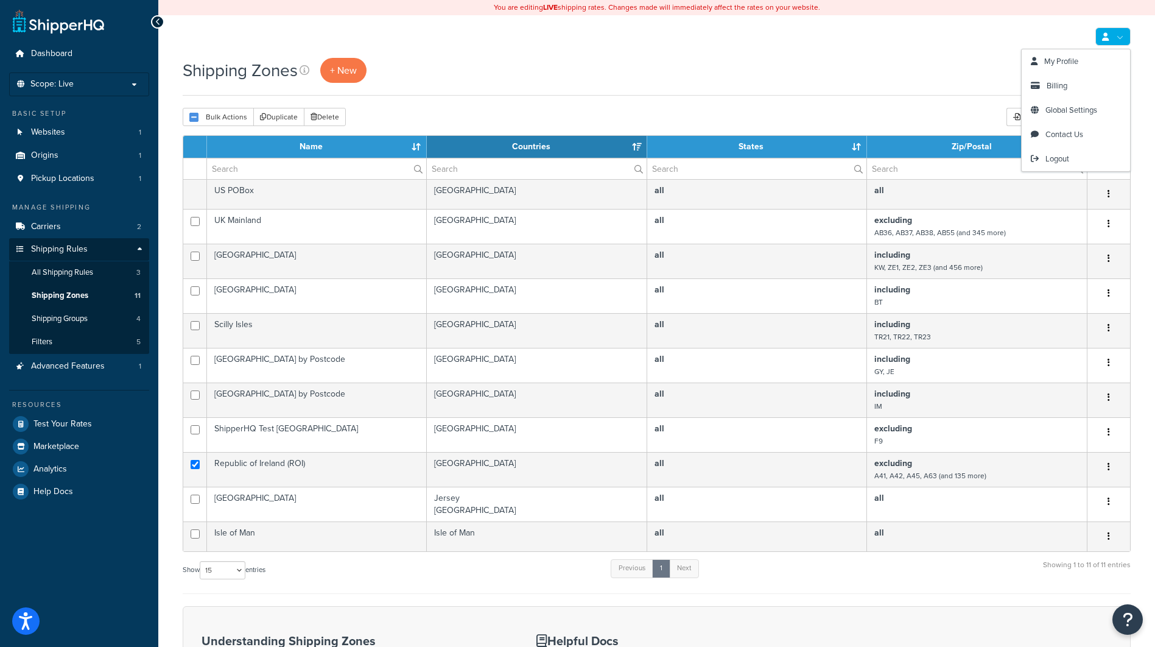
click at [1119, 43] on link at bounding box center [1113, 36] width 35 height 18
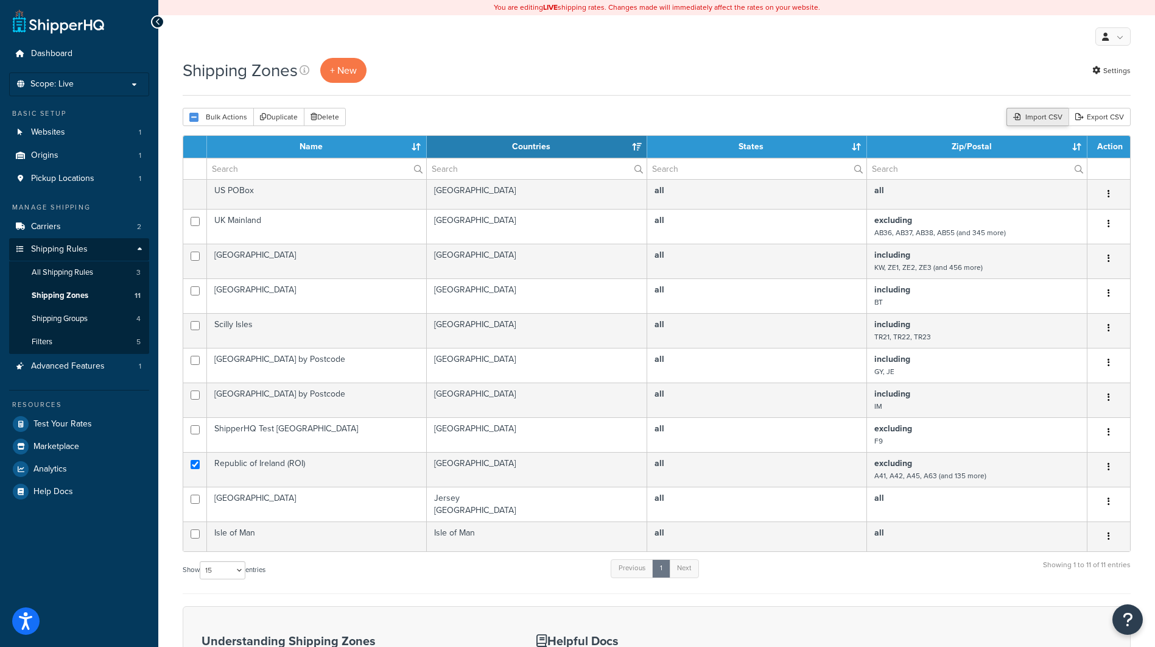
drag, startPoint x: 887, startPoint y: 116, endPoint x: 1016, endPoint y: 120, distance: 129.8
click at [890, 115] on div "Bulk Actions Duplicate [GEOGRAPHIC_DATA] Import CSV Export CSV" at bounding box center [657, 117] width 948 height 18
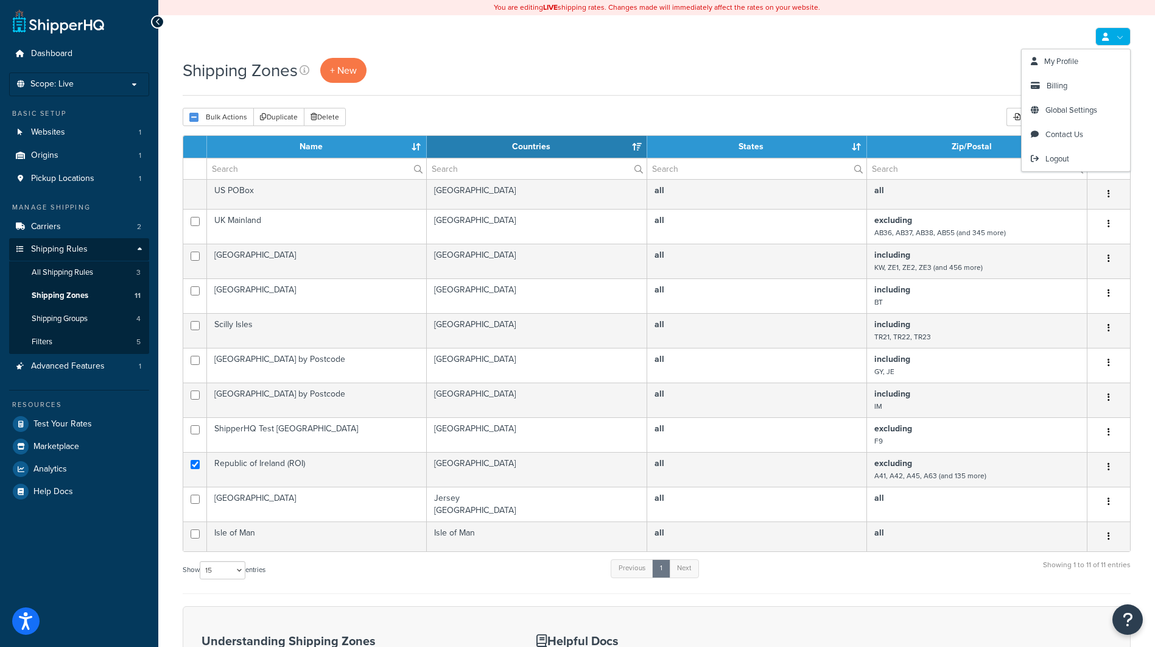
click at [1125, 37] on link at bounding box center [1113, 36] width 35 height 18
click at [934, 74] on div "Shipping Zones + New Settings" at bounding box center [657, 70] width 948 height 25
click at [1118, 68] on link "Settings" at bounding box center [1111, 70] width 38 height 17
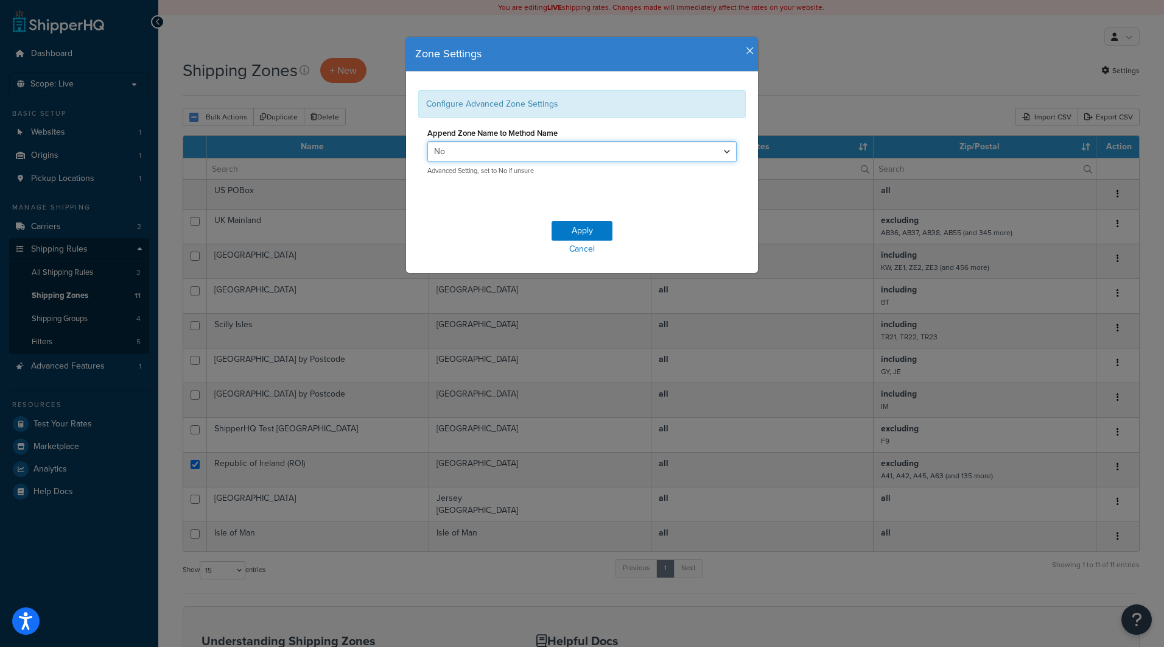
click at [517, 156] on select "Yes No" at bounding box center [581, 151] width 309 height 21
click at [812, 58] on div "Zone Settings Configure Advanced Zone Settings Append Zone Name to Method Name …" at bounding box center [582, 323] width 1164 height 647
click at [813, 57] on div "Zone Settings Configure Advanced Zone Settings Append Zone Name to Method Name …" at bounding box center [582, 323] width 1164 height 647
click at [746, 48] on icon "button" at bounding box center [750, 51] width 9 height 11
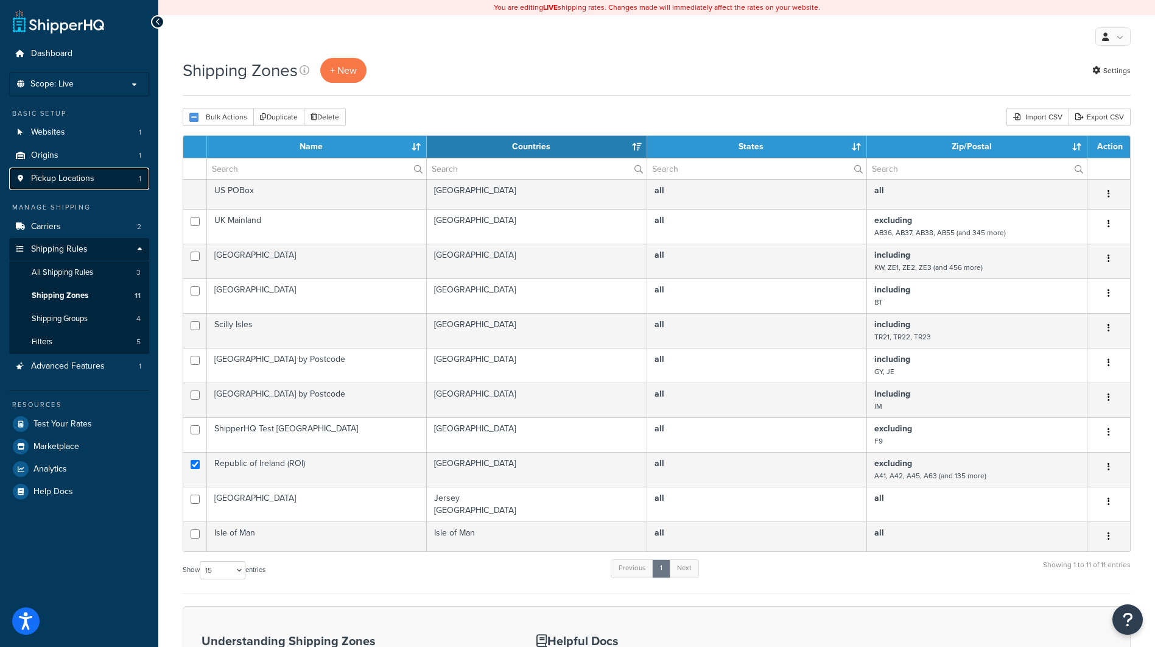
click at [63, 177] on span "Pickup Locations" at bounding box center [62, 179] width 63 height 10
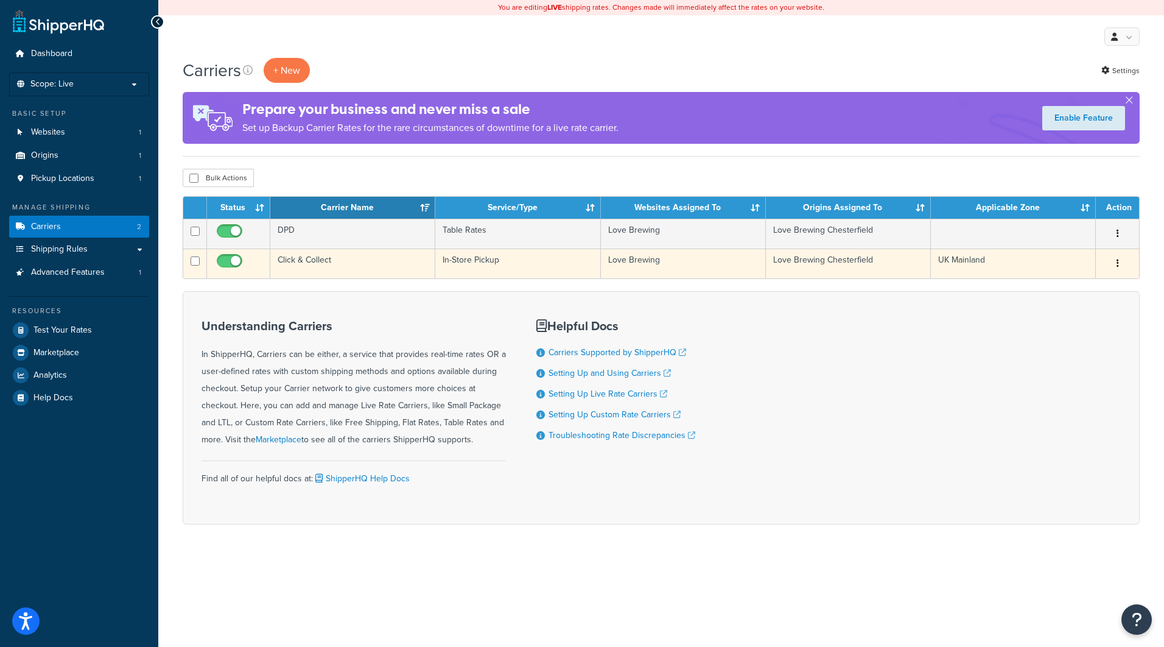
click at [1119, 262] on icon "button" at bounding box center [1118, 263] width 2 height 9
click at [1092, 289] on link "Edit" at bounding box center [1068, 288] width 96 height 25
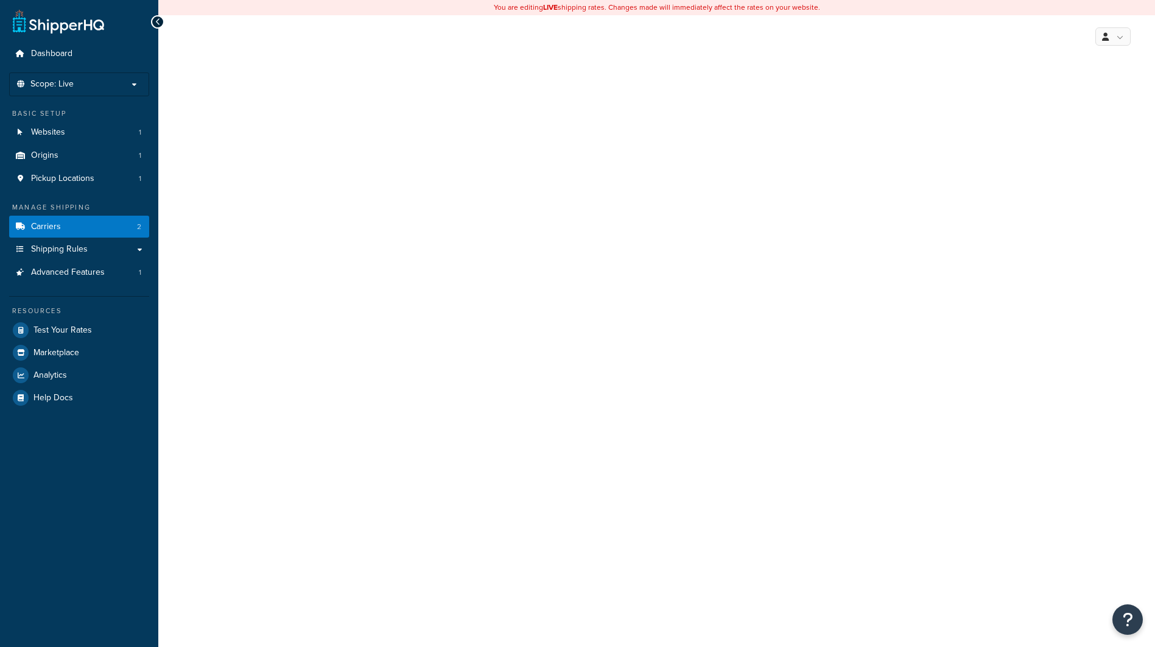
select select "pickup"
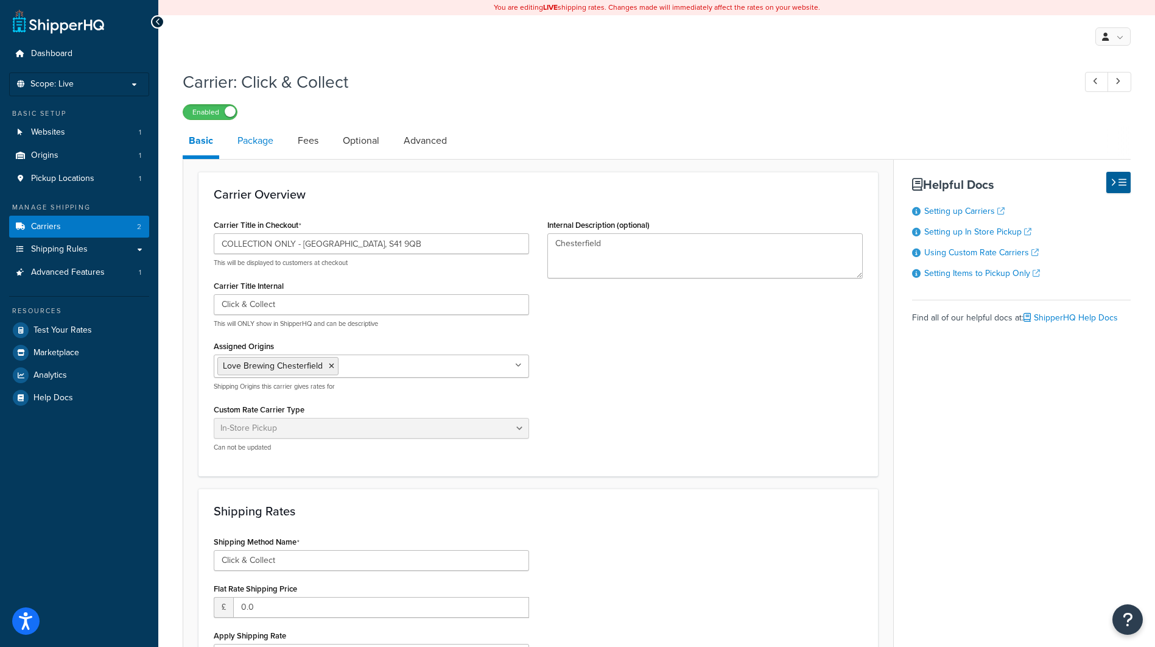
click at [252, 148] on link "Package" at bounding box center [255, 140] width 48 height 29
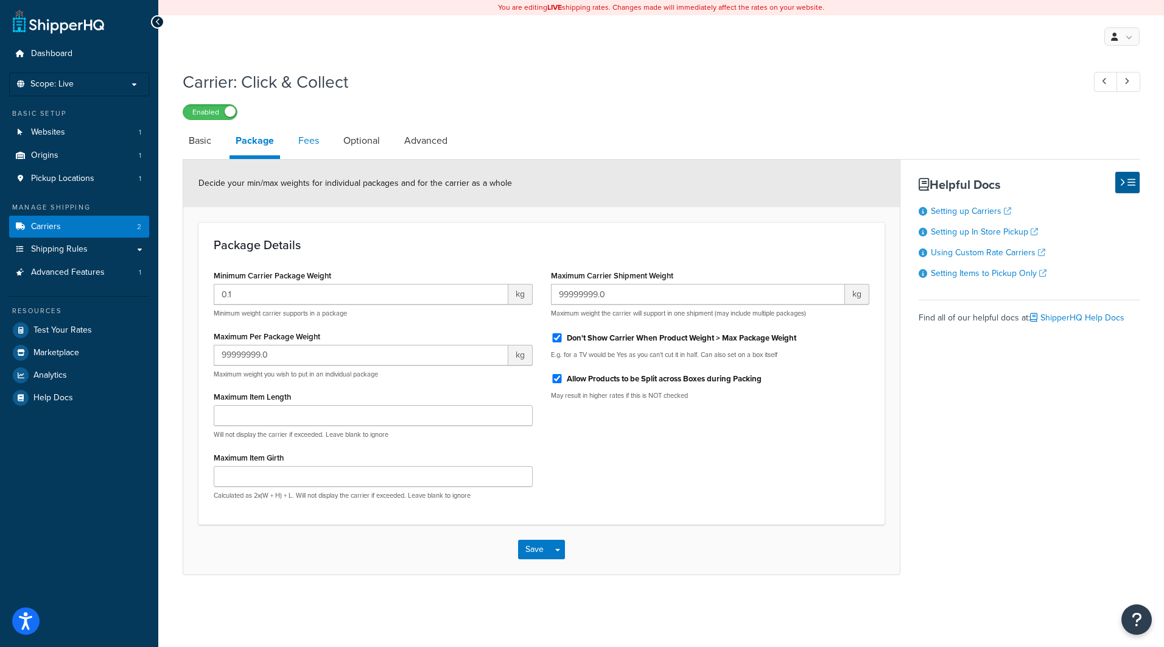
click at [314, 143] on link "Fees" at bounding box center [308, 140] width 33 height 29
select select "AFTER"
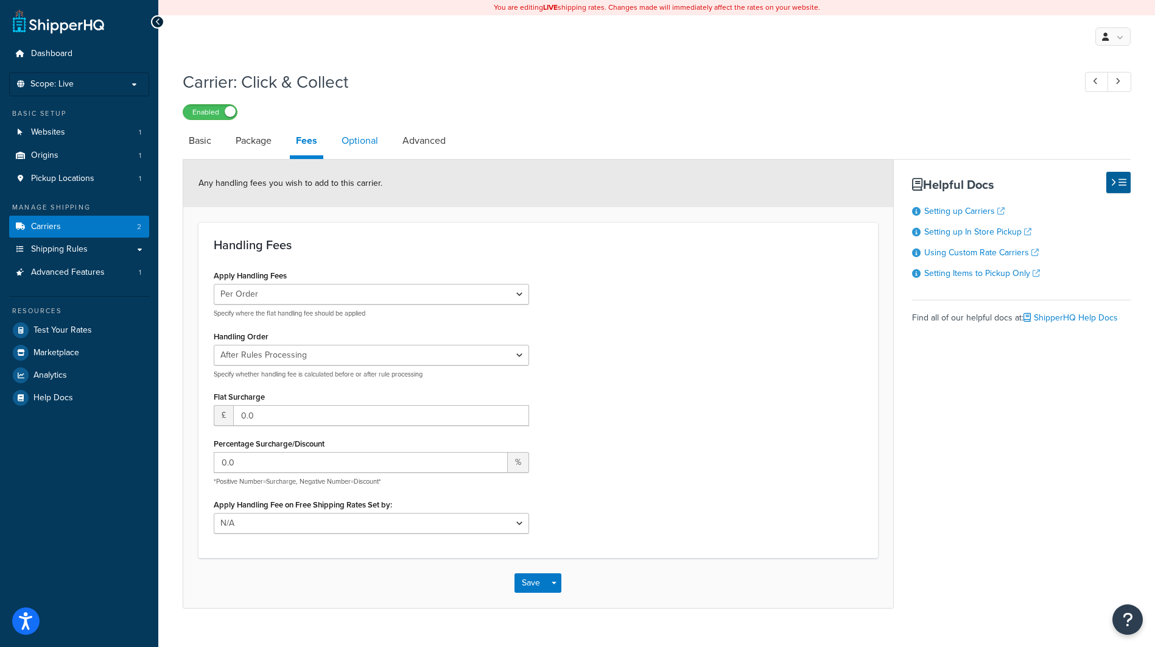
click at [364, 144] on link "Optional" at bounding box center [360, 140] width 49 height 29
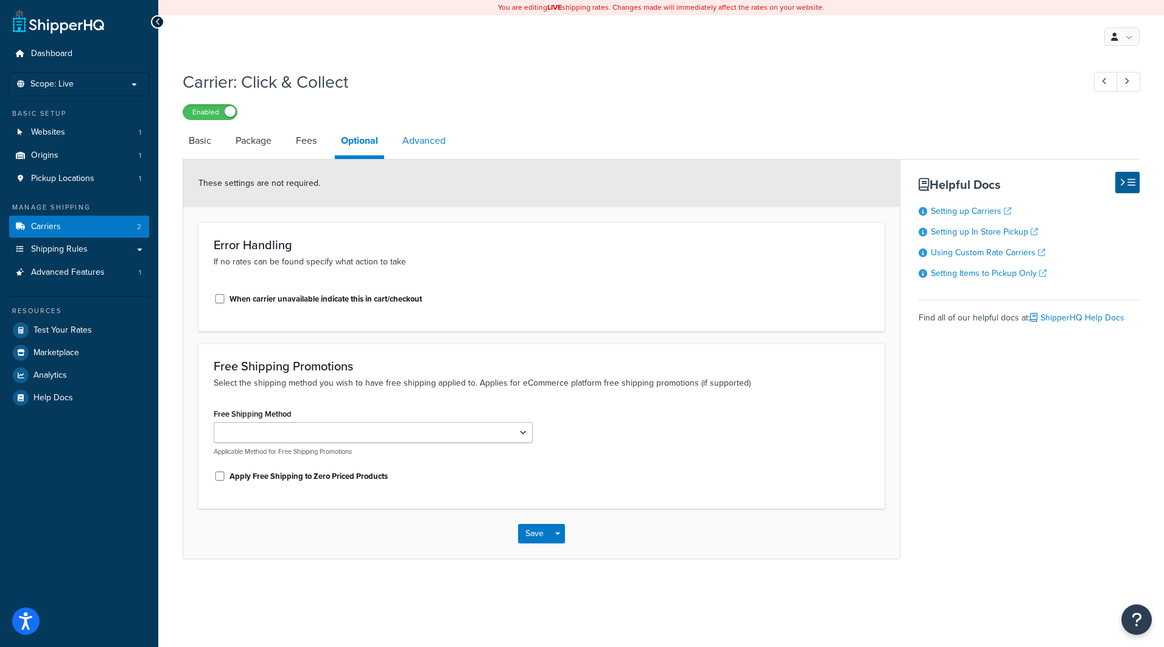
click at [421, 145] on link "Advanced" at bounding box center [423, 140] width 55 height 29
select select "false"
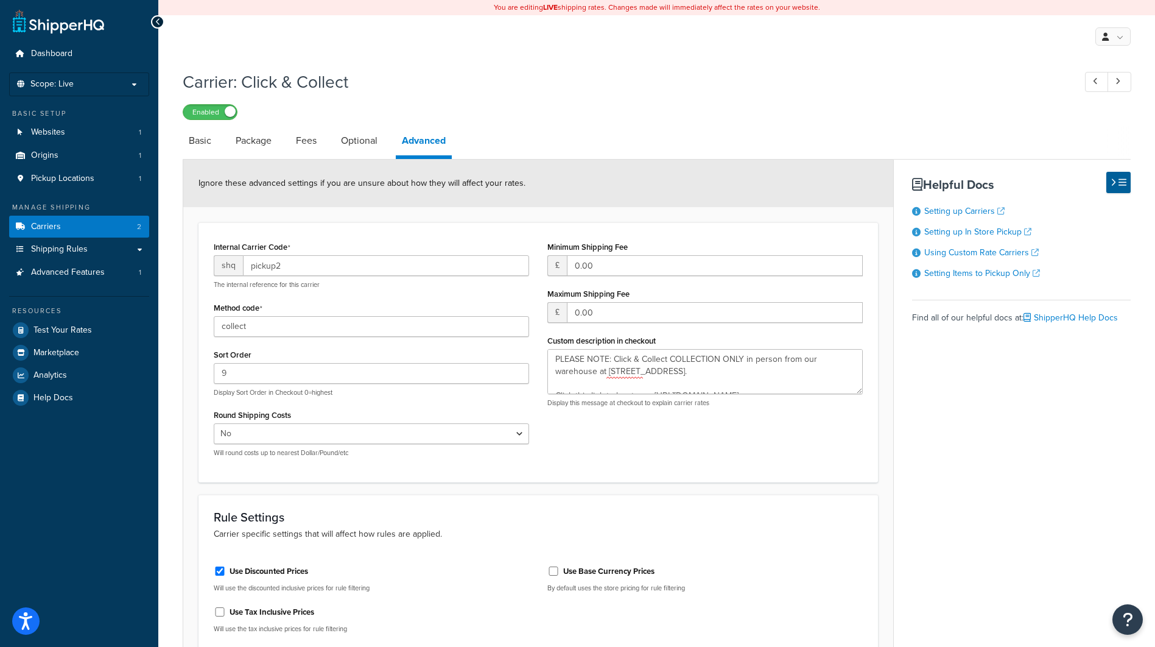
type textarea "PLEASE NOTE: Click & Collect COLLECTION ONLY in person from our warehouse at Ca…"
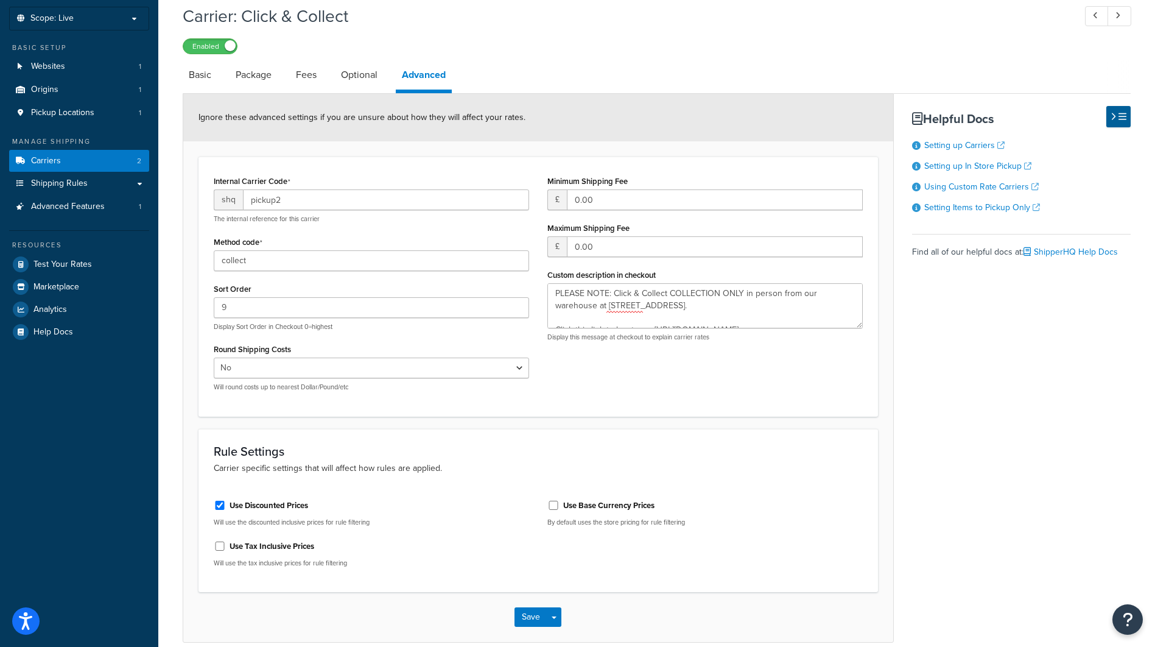
scroll to position [124, 0]
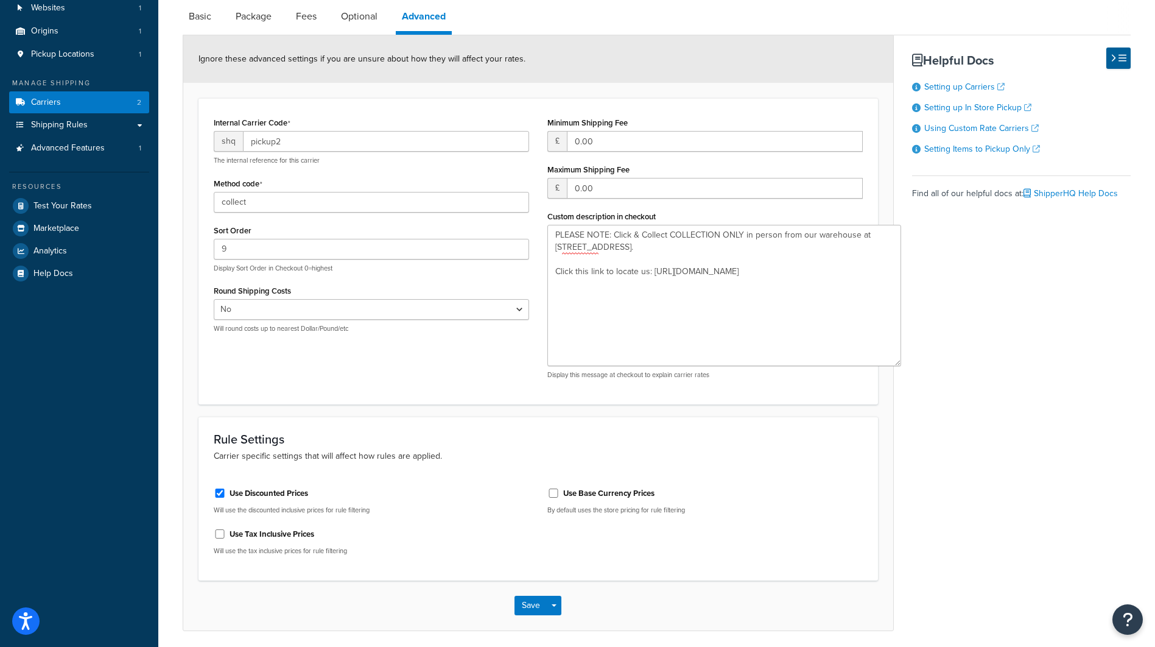
drag, startPoint x: 858, startPoint y: 266, endPoint x: 896, endPoint y: 362, distance: 103.6
click at [896, 362] on textarea "PLEASE NOTE: Click & Collect COLLECTION ONLY in person from our warehouse at Ca…" at bounding box center [724, 295] width 354 height 141
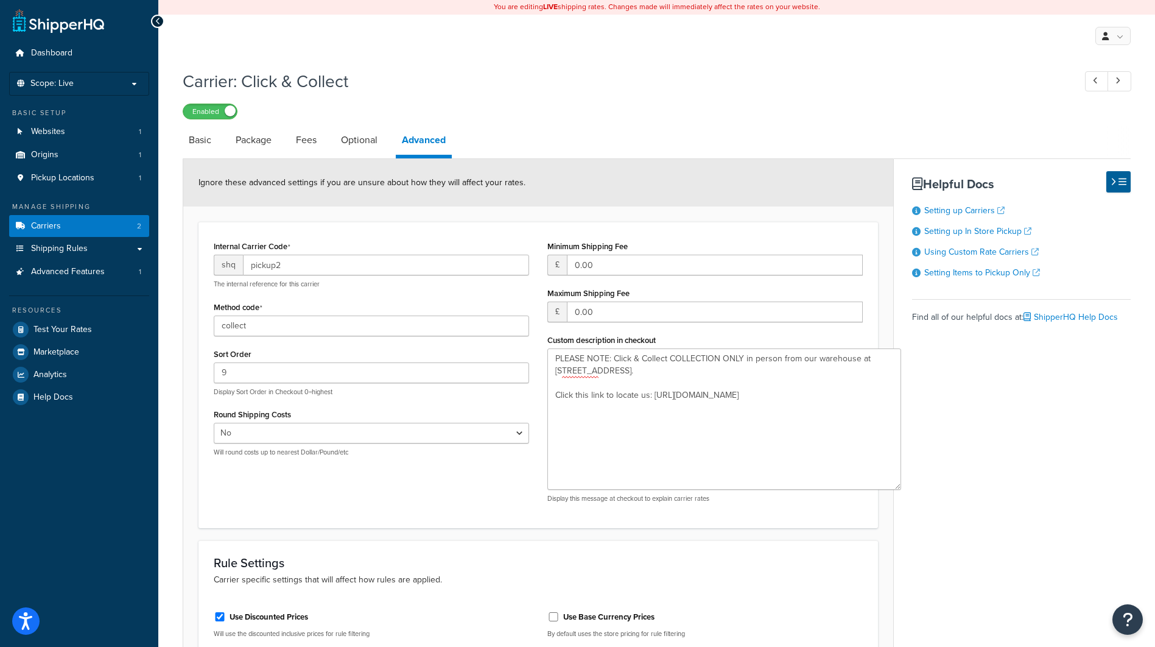
scroll to position [0, 0]
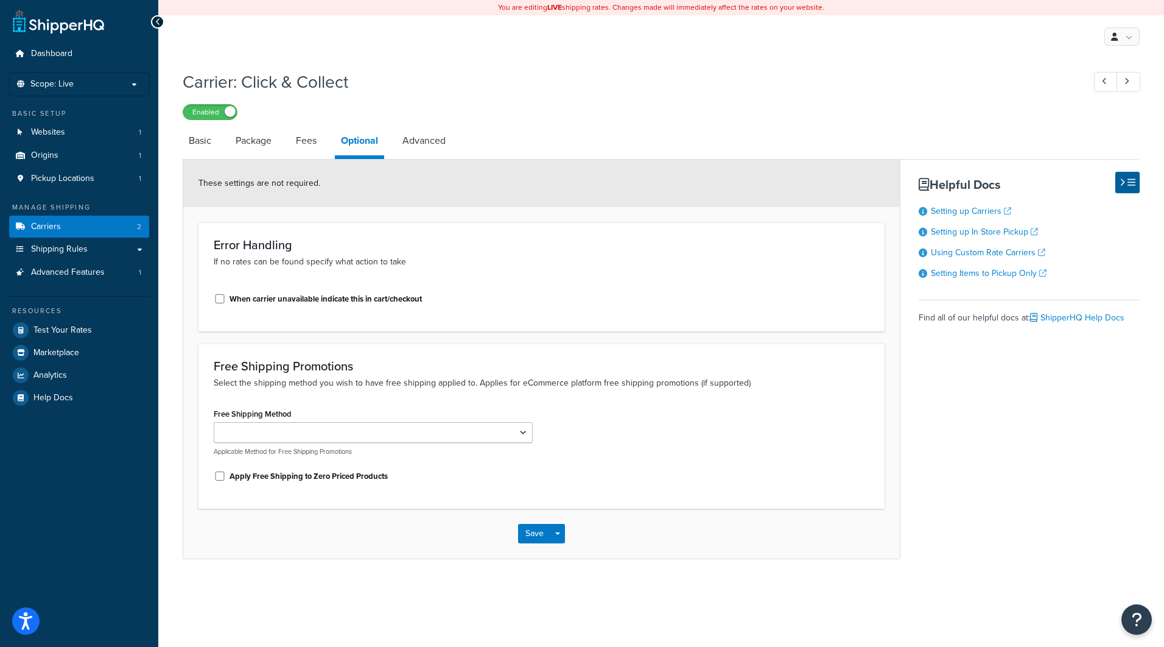
select select "AFTER"
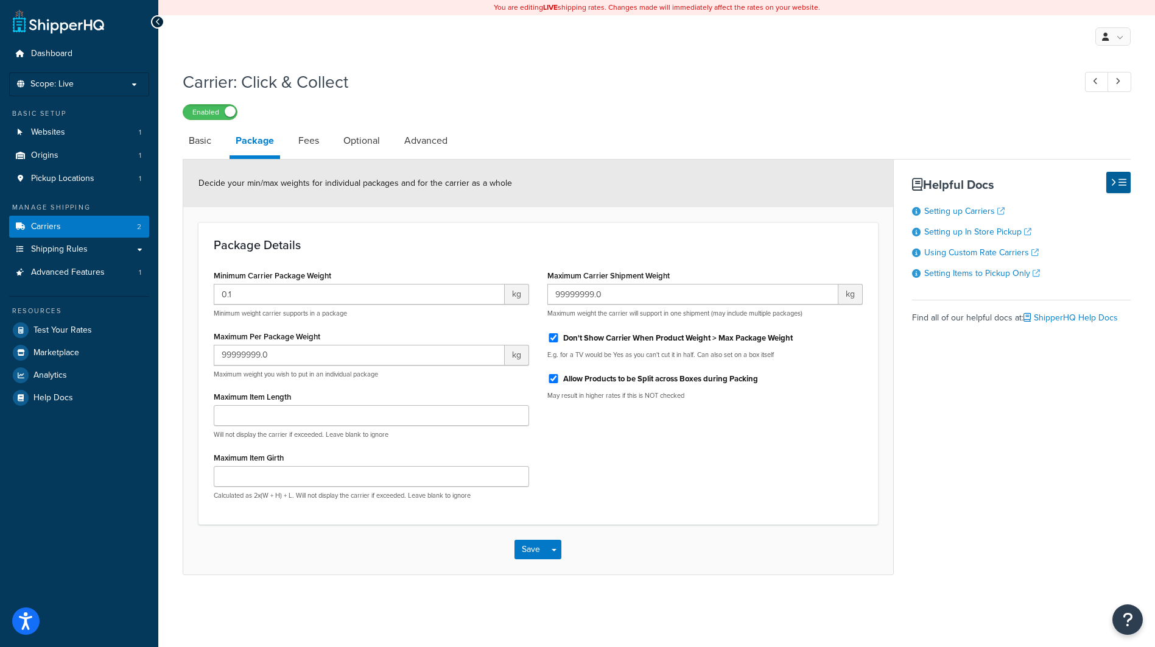
select select "pickup"
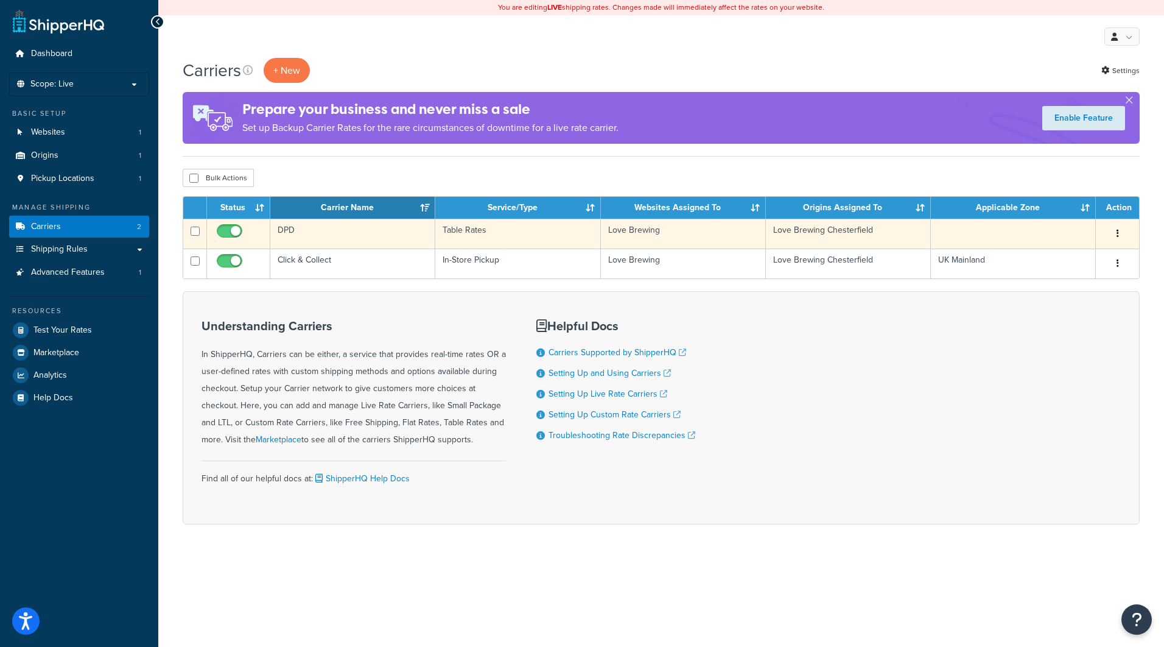
click at [1122, 237] on button "button" at bounding box center [1118, 233] width 17 height 19
click at [1078, 258] on link "Edit" at bounding box center [1068, 258] width 96 height 25
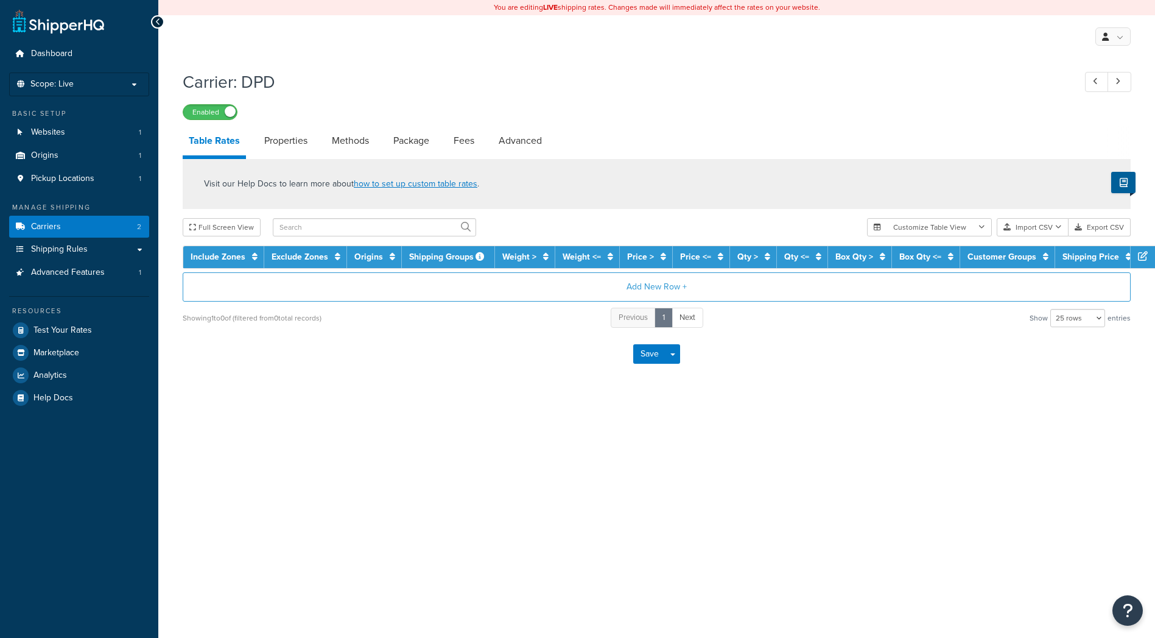
select select "25"
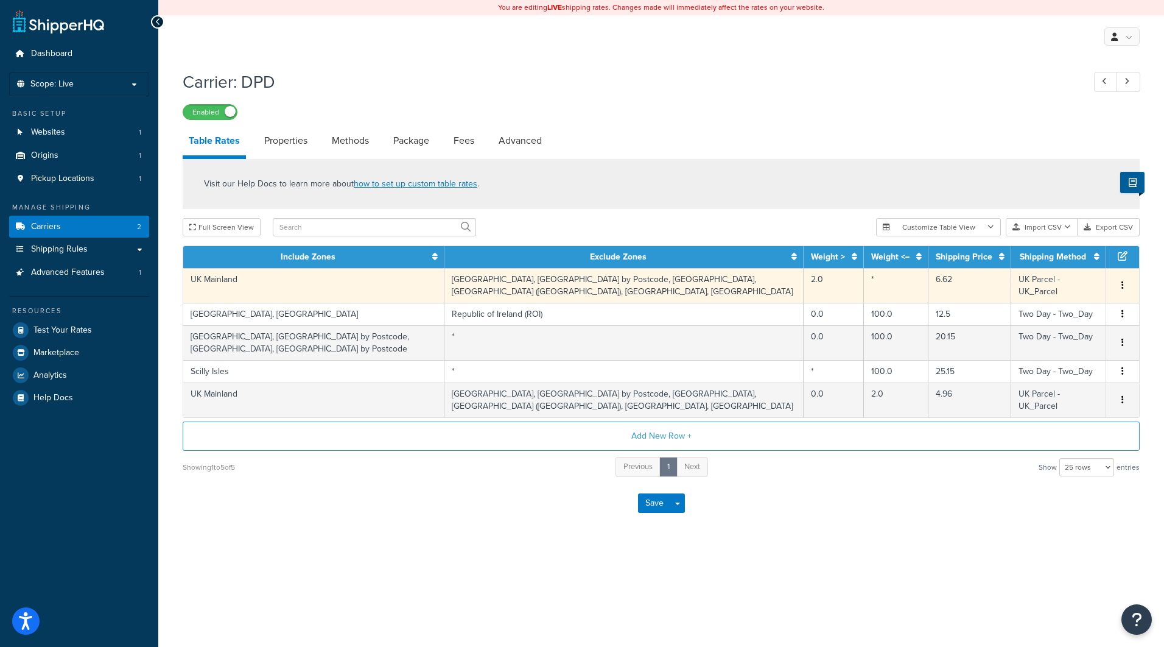
click at [1123, 287] on icon "button" at bounding box center [1123, 285] width 2 height 9
click at [1071, 264] on div "Edit" at bounding box center [1061, 262] width 86 height 25
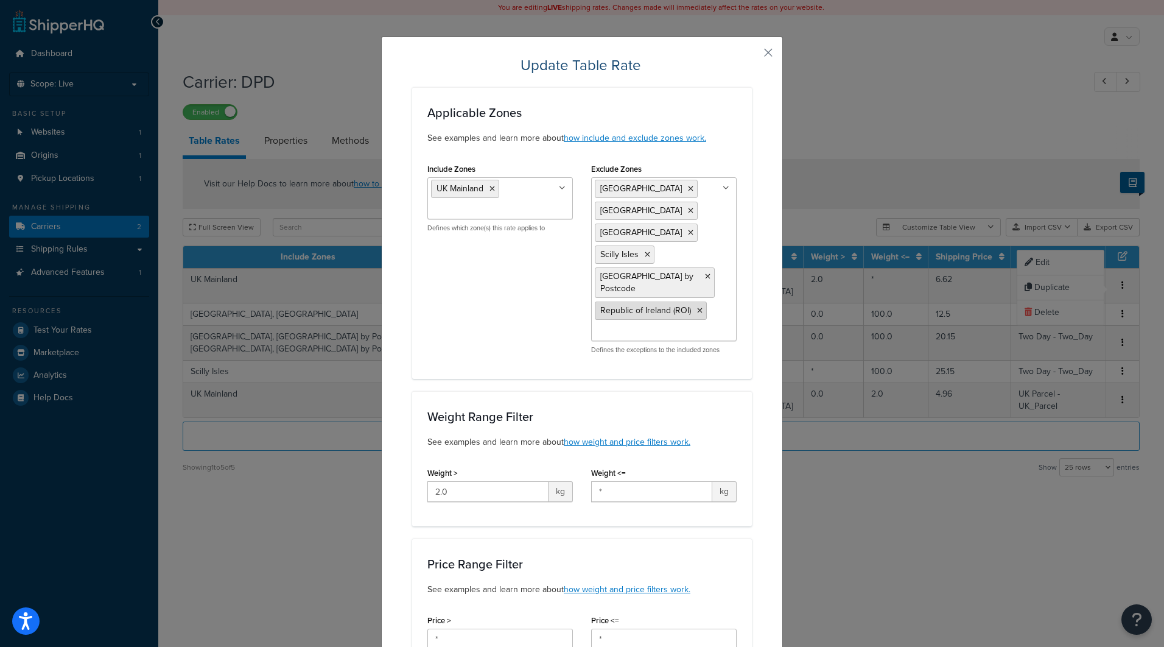
click at [697, 314] on icon at bounding box center [699, 310] width 5 height 7
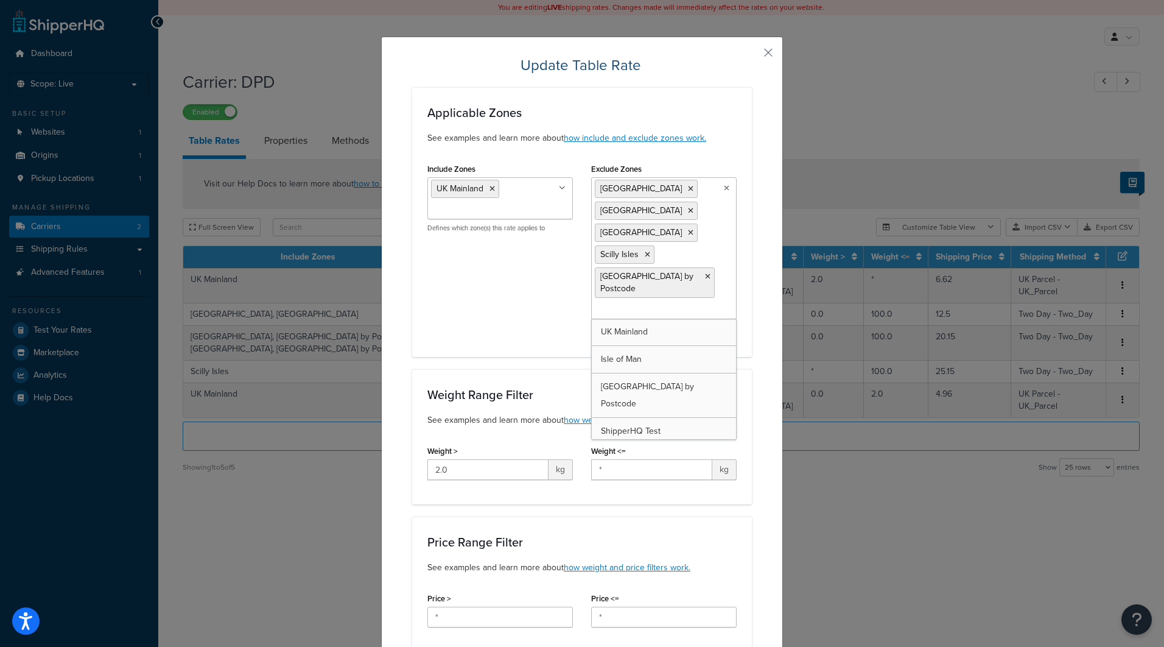
click at [412, 375] on div "Applicable Zones See examples and learn more about how include and exclude zone…" at bounding box center [582, 633] width 340 height 1093
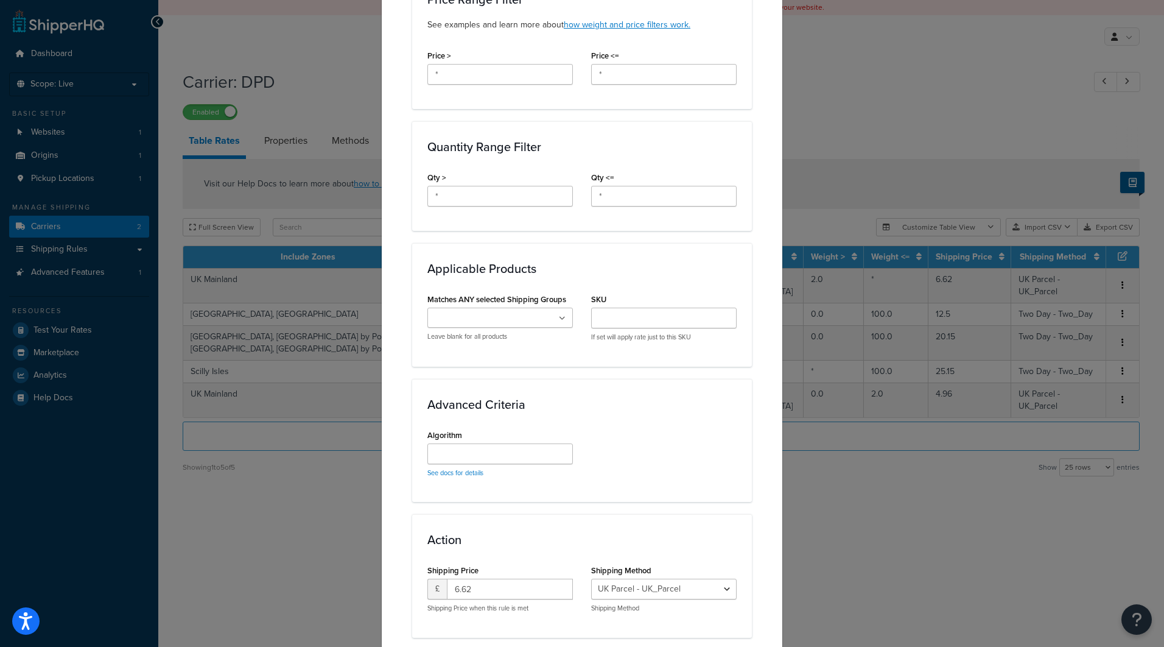
scroll to position [609, 0]
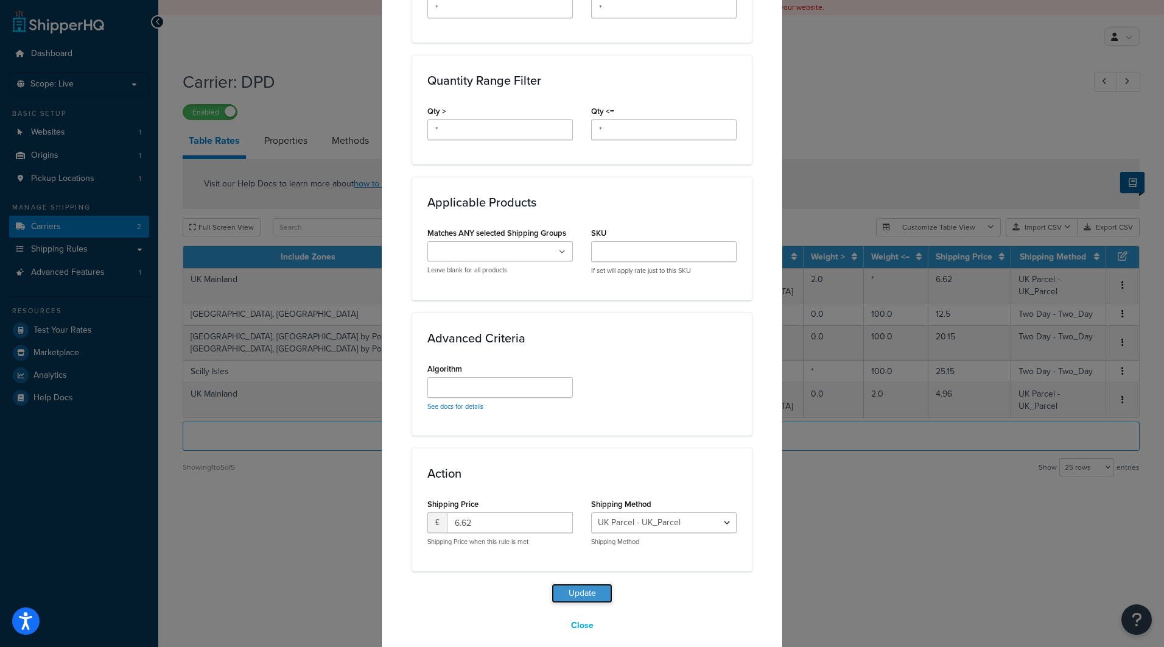
click at [573, 603] on button "Update" at bounding box center [582, 592] width 61 height 19
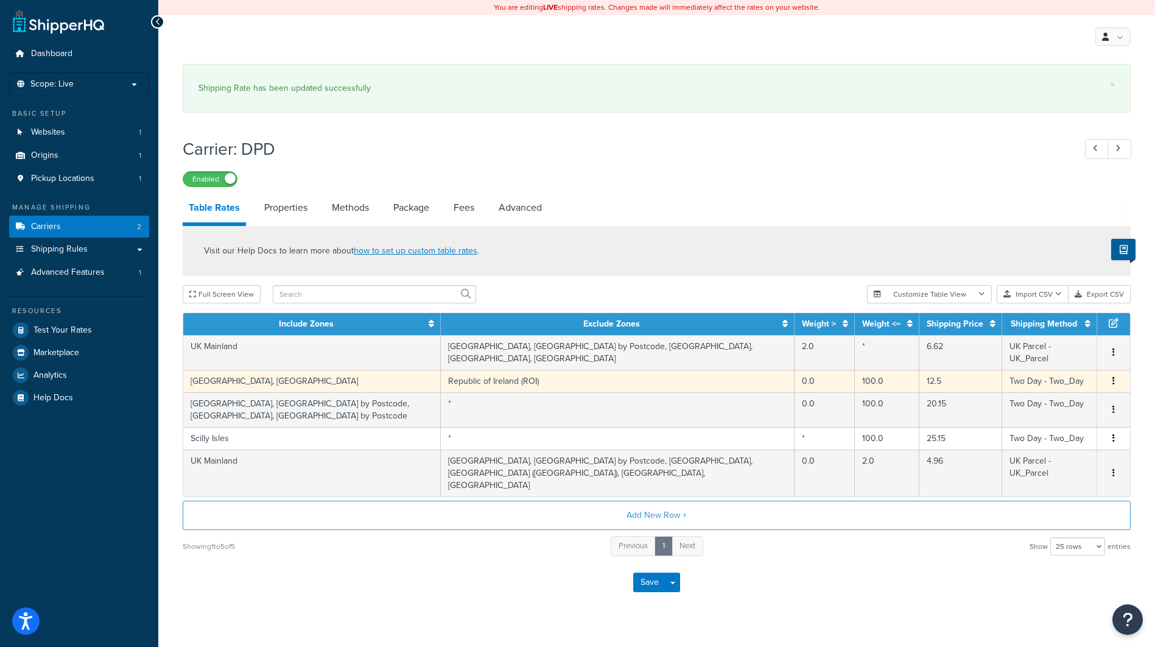
click at [1110, 382] on button "button" at bounding box center [1114, 381] width 10 height 13
click at [1026, 362] on div "Edit" at bounding box center [1051, 358] width 86 height 25
select select "51884"
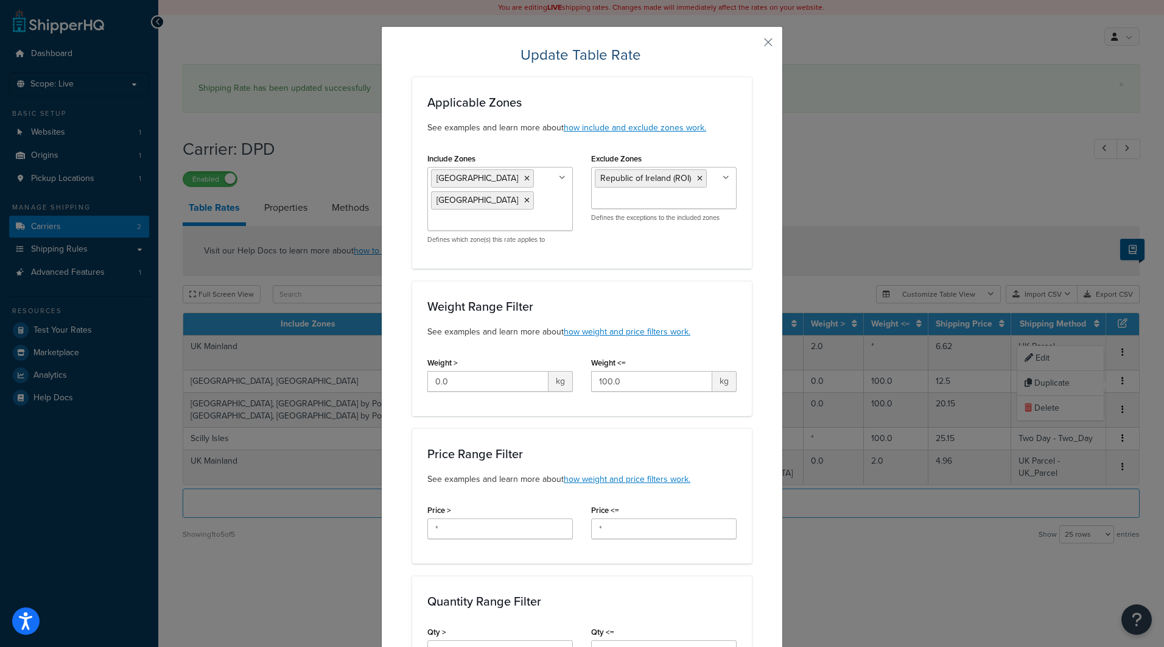
scroll to position [9, 0]
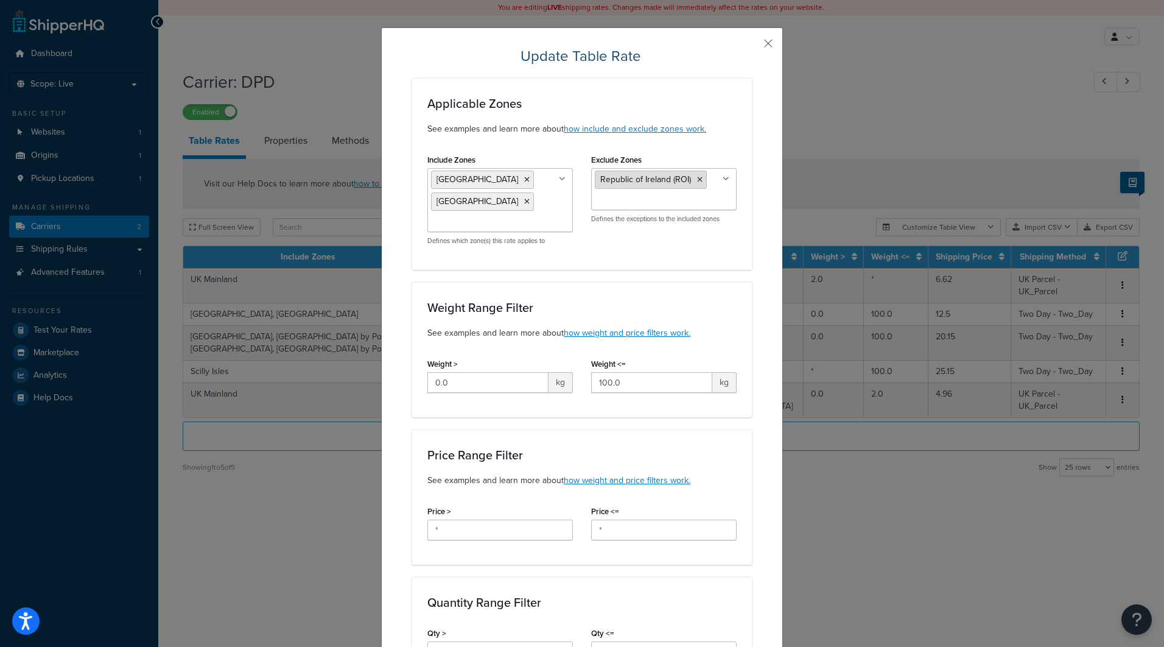
click at [697, 183] on icon at bounding box center [699, 179] width 5 height 7
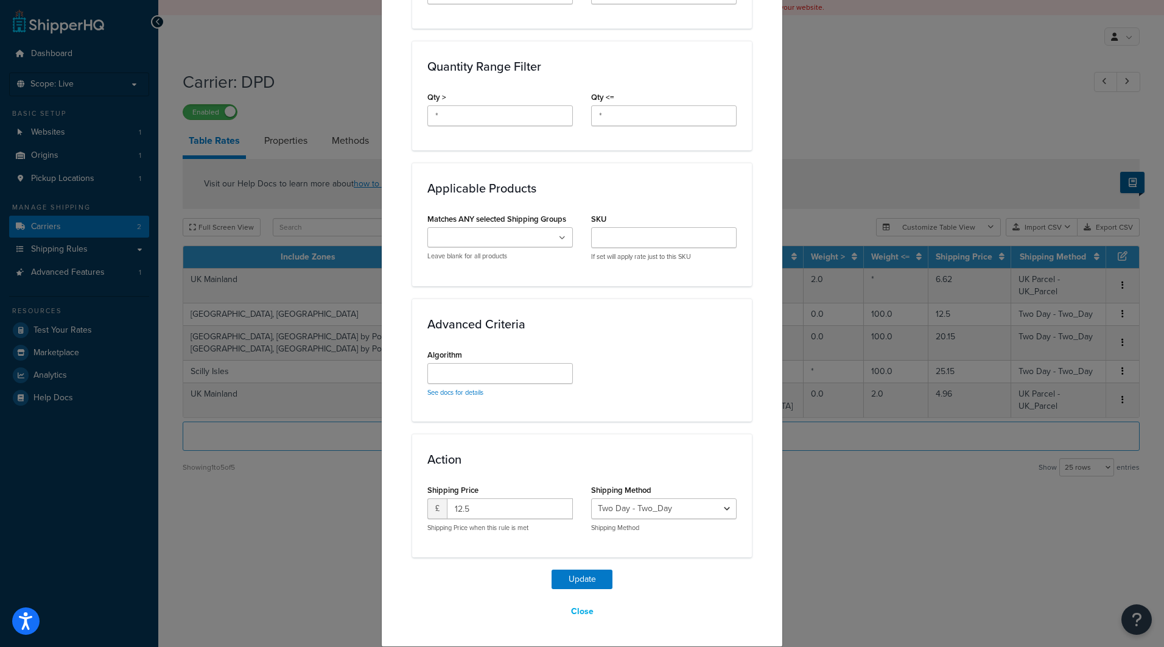
scroll to position [557, 0]
click at [583, 568] on div "Update Table Rate Applicable Zones See examples and learn more about how includ…" at bounding box center [582, 65] width 340 height 1111
click at [584, 569] on button "Update" at bounding box center [582, 578] width 61 height 19
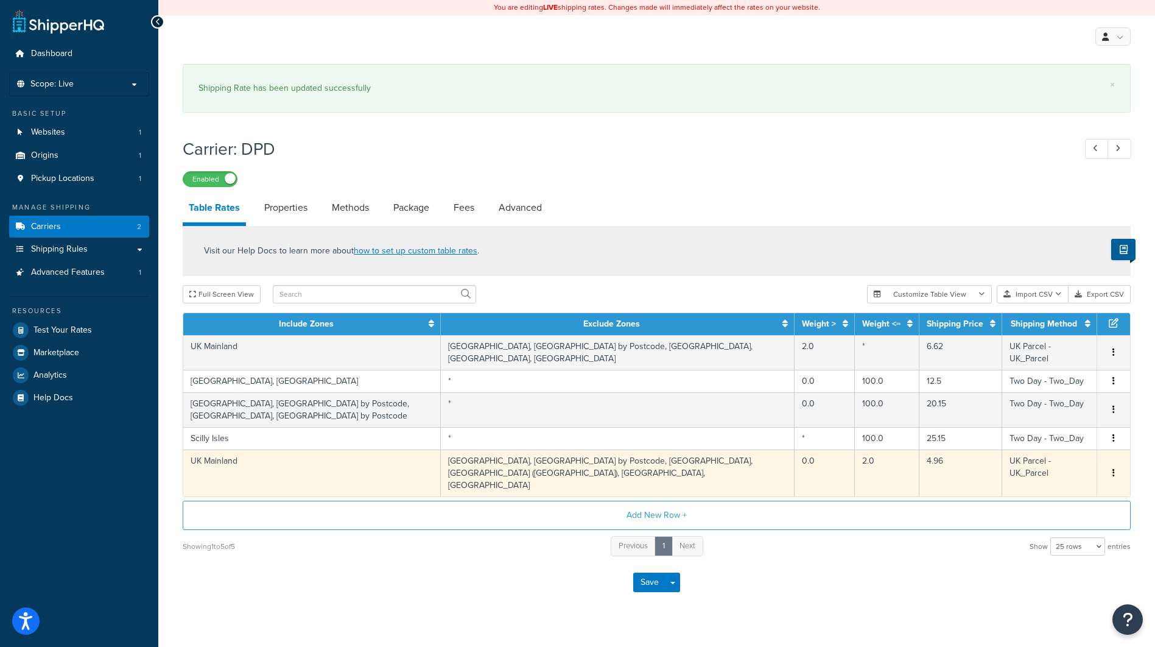
click at [1114, 469] on icon "button" at bounding box center [1114, 472] width 2 height 9
click at [1057, 442] on div "Edit" at bounding box center [1051, 444] width 86 height 25
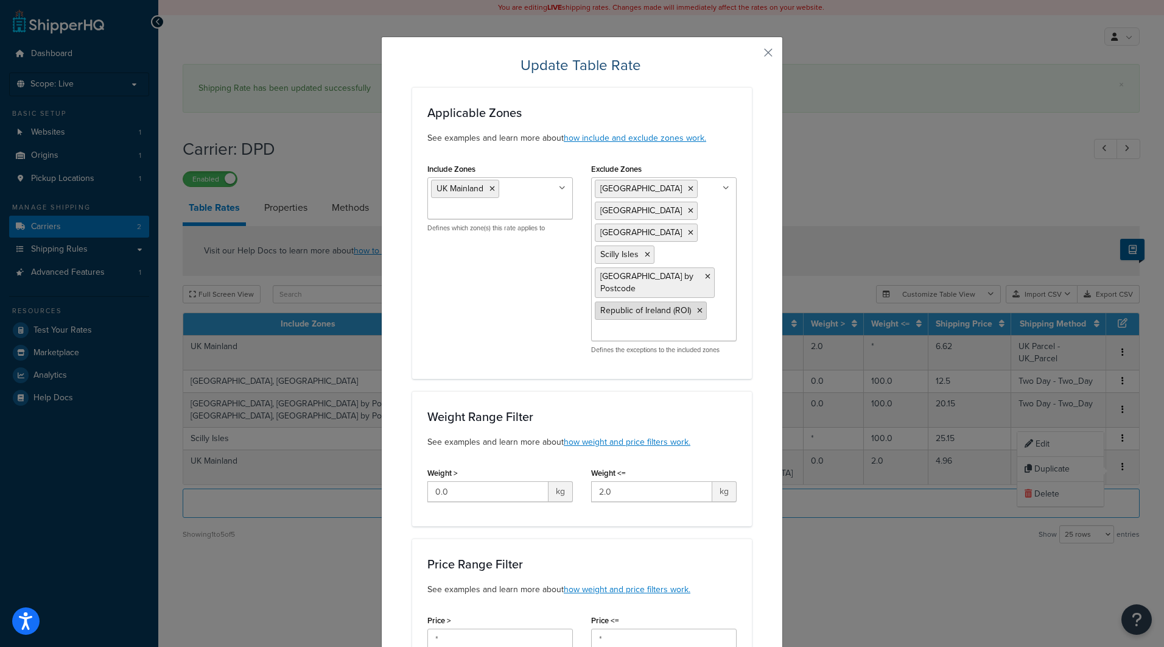
click at [697, 314] on icon at bounding box center [699, 310] width 5 height 7
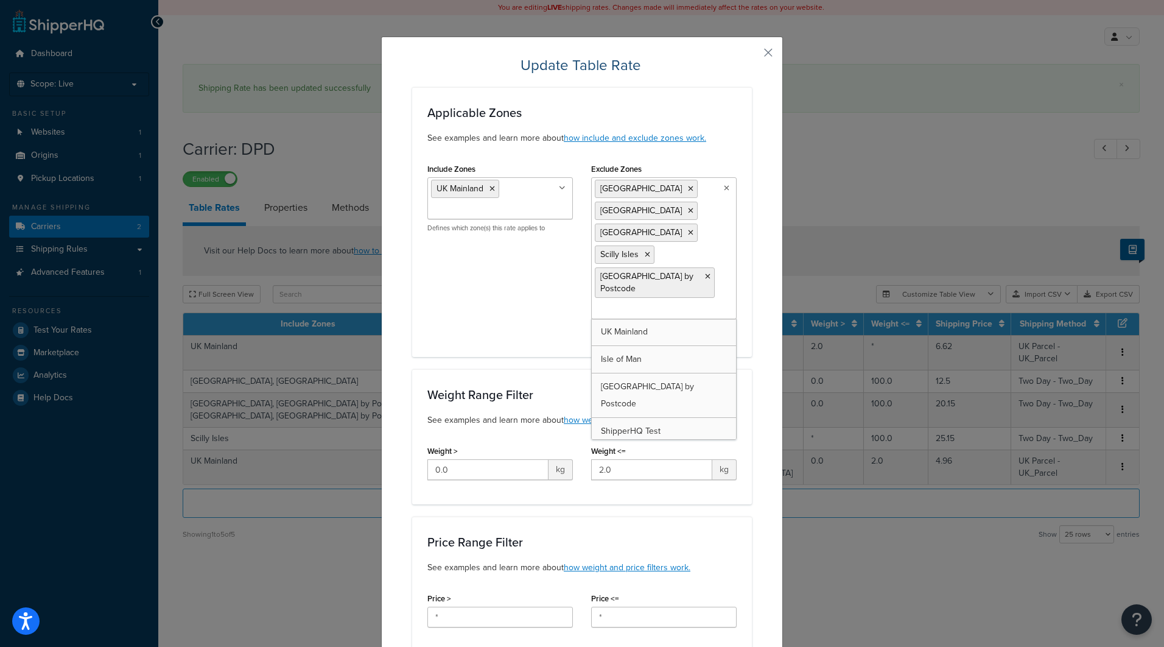
click at [473, 314] on div "Include Zones UK Mainland Scottish Highlands & Islands Northern Ireland Channel…" at bounding box center [582, 250] width 328 height 181
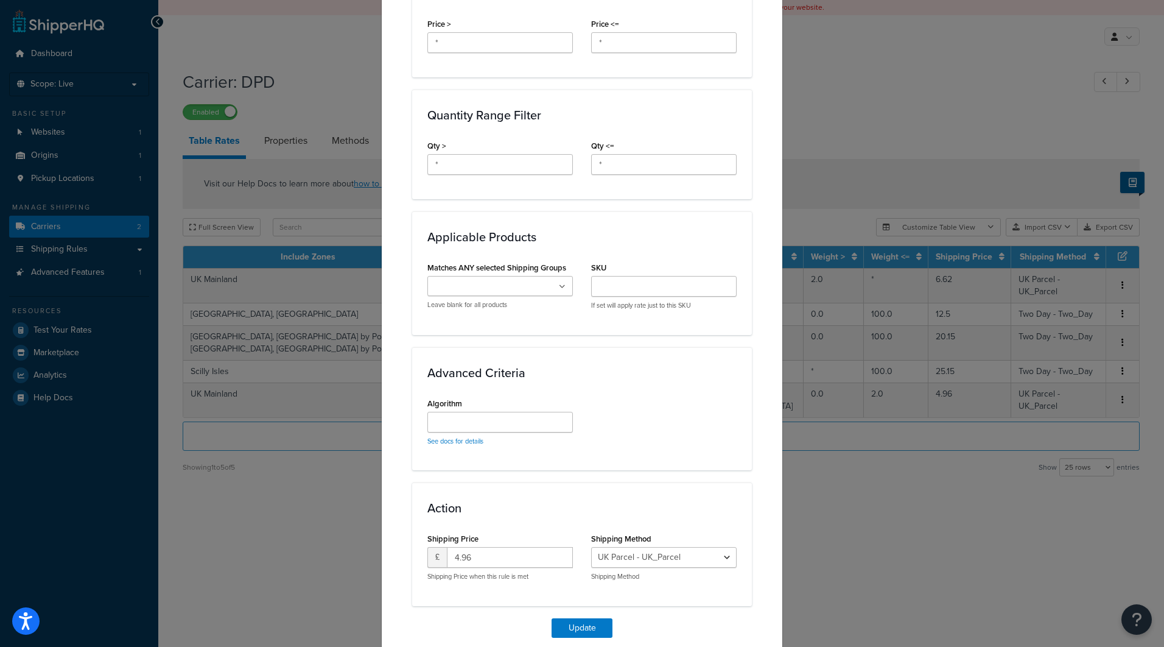
scroll to position [635, 0]
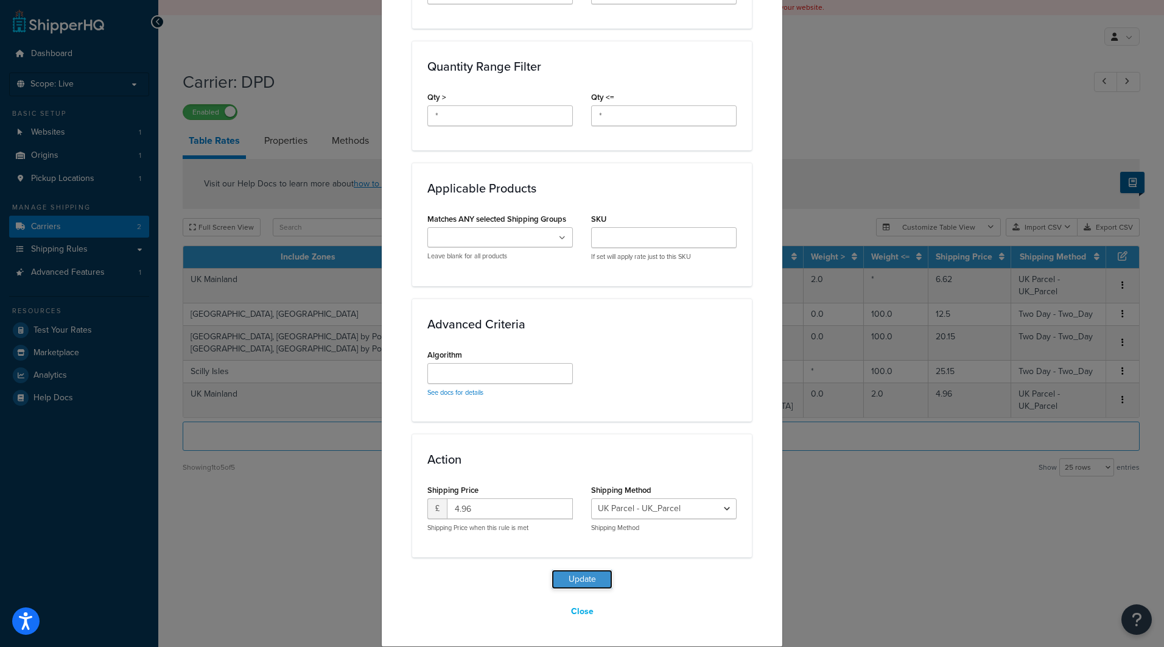
click at [591, 579] on button "Update" at bounding box center [582, 578] width 61 height 19
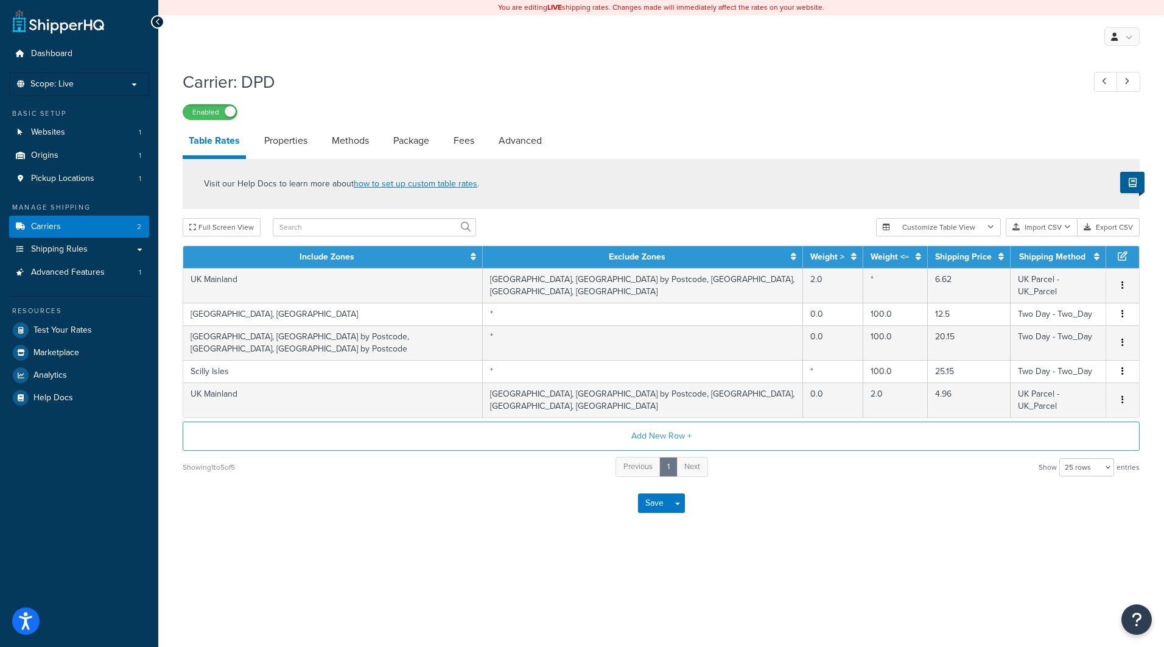
select select "25"
